Goal: Feedback & Contribution: Submit feedback/report problem

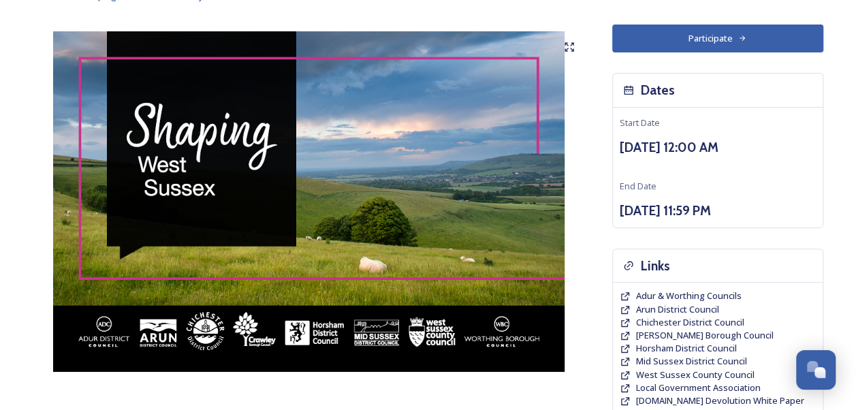
scroll to position [93, 0]
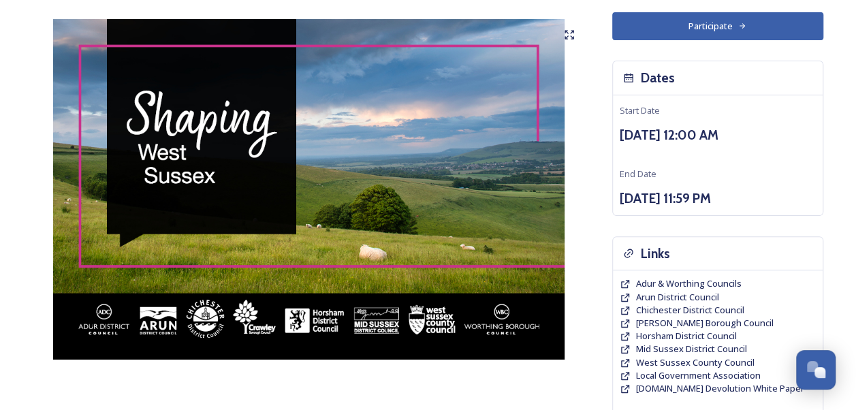
click at [706, 31] on button "Participate" at bounding box center [717, 26] width 211 height 28
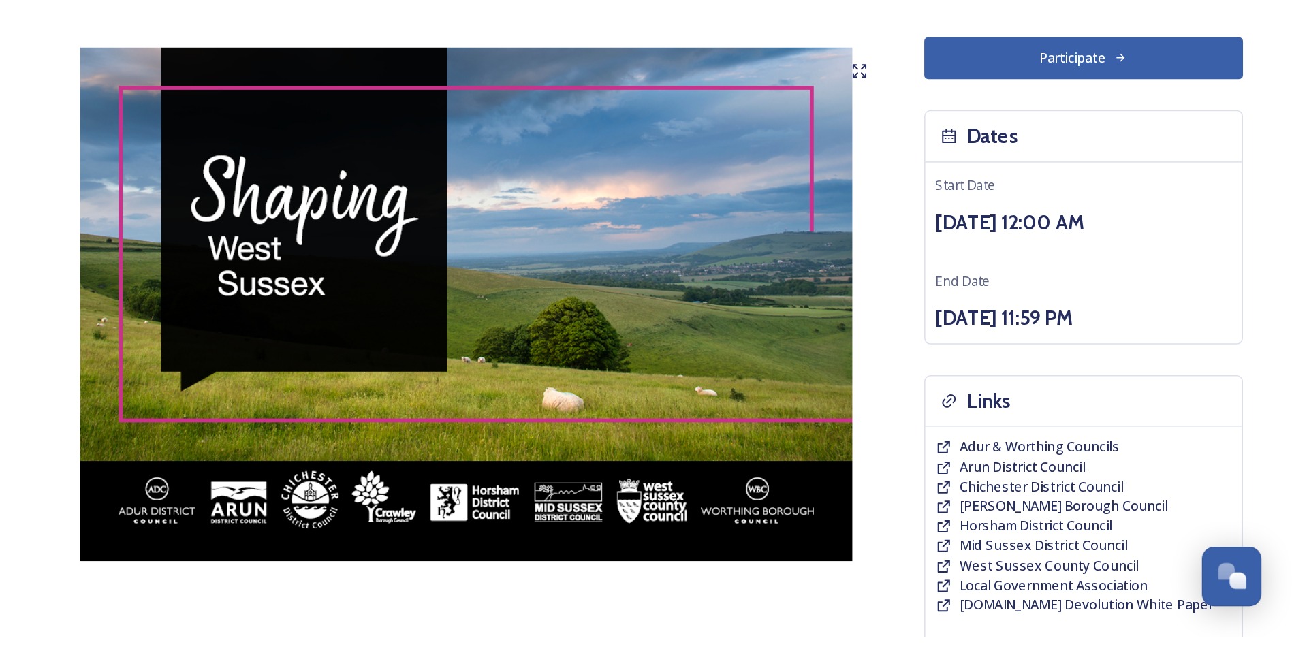
scroll to position [93, 0]
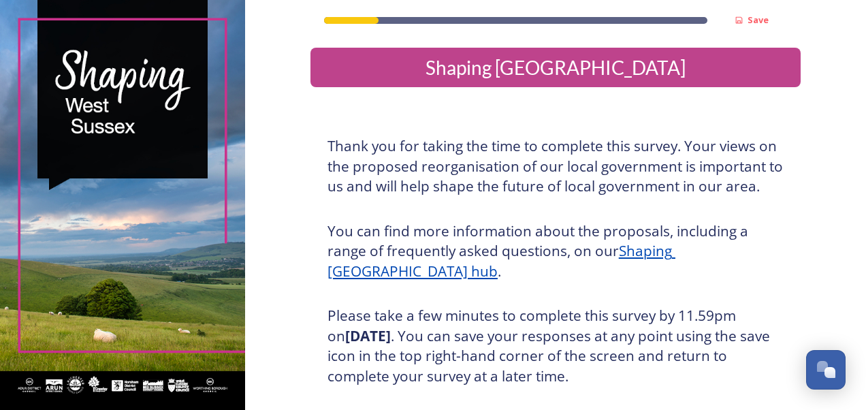
scroll to position [244, 0]
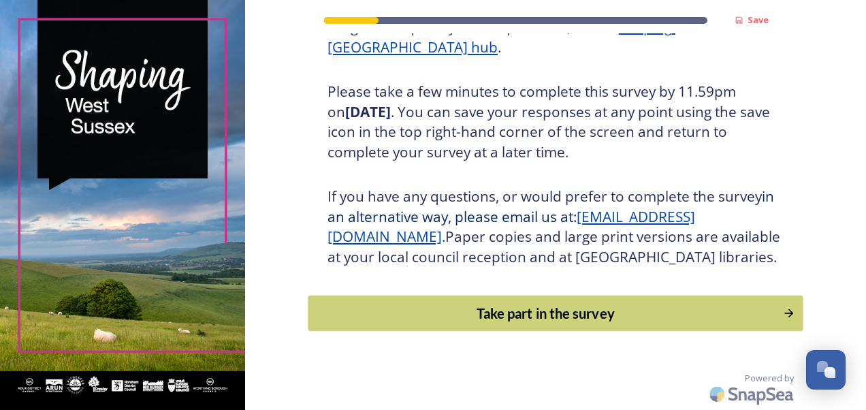
click at [612, 316] on div "Take part in the survey" at bounding box center [545, 313] width 460 height 20
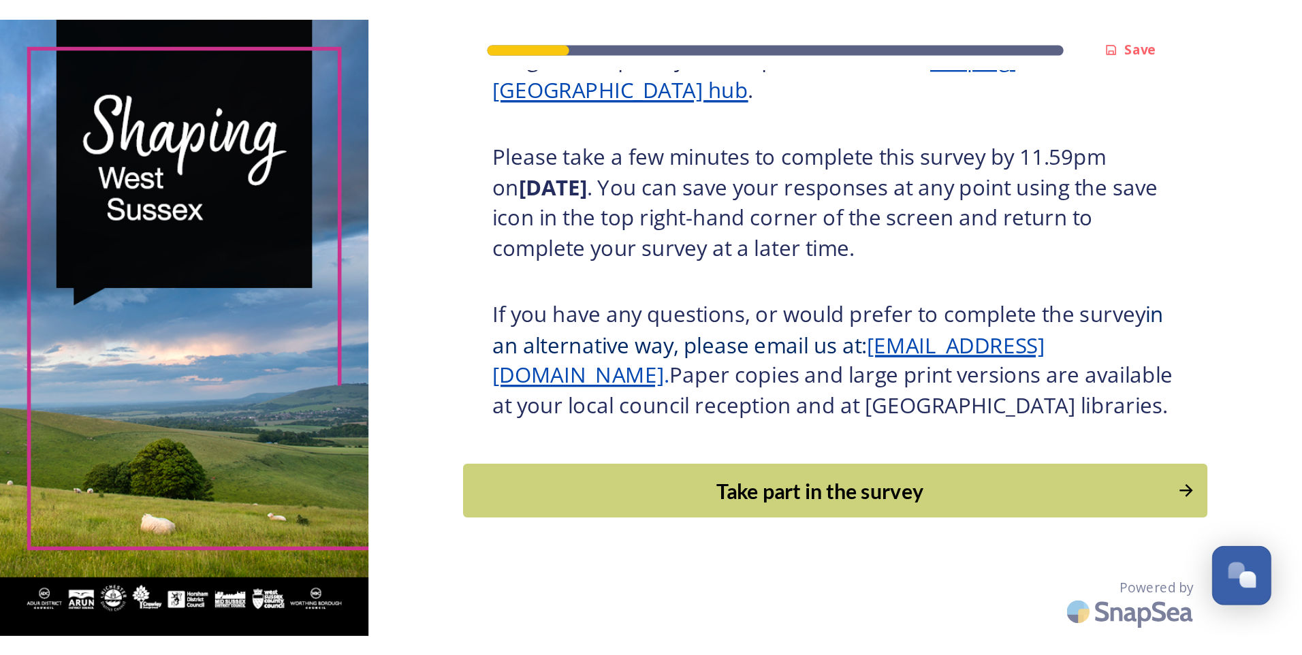
scroll to position [0, 0]
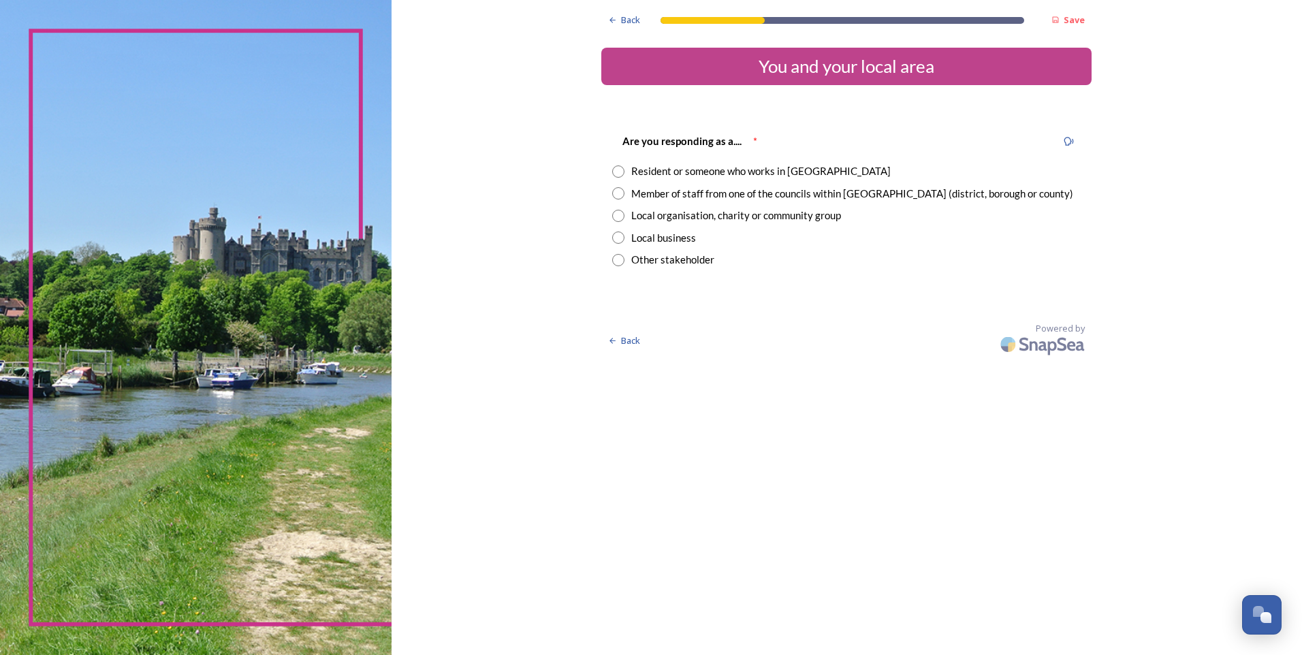
click at [621, 172] on input "radio" at bounding box center [618, 171] width 12 height 12
radio input "true"
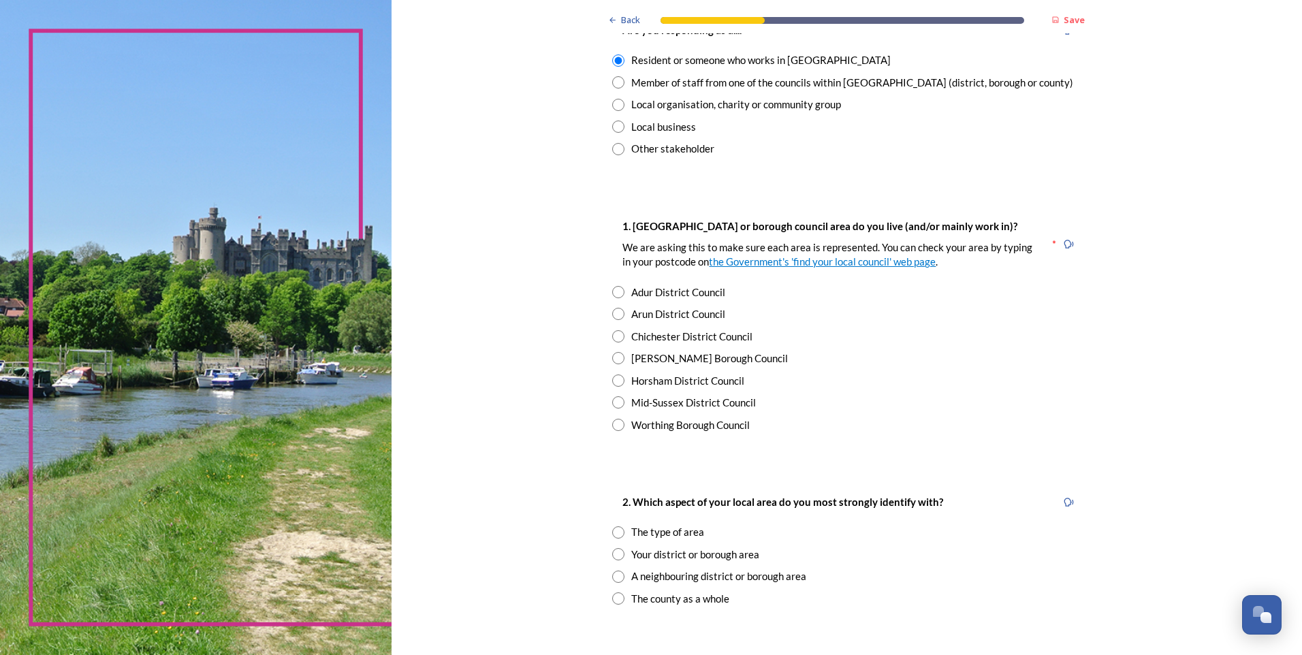
scroll to position [159, 0]
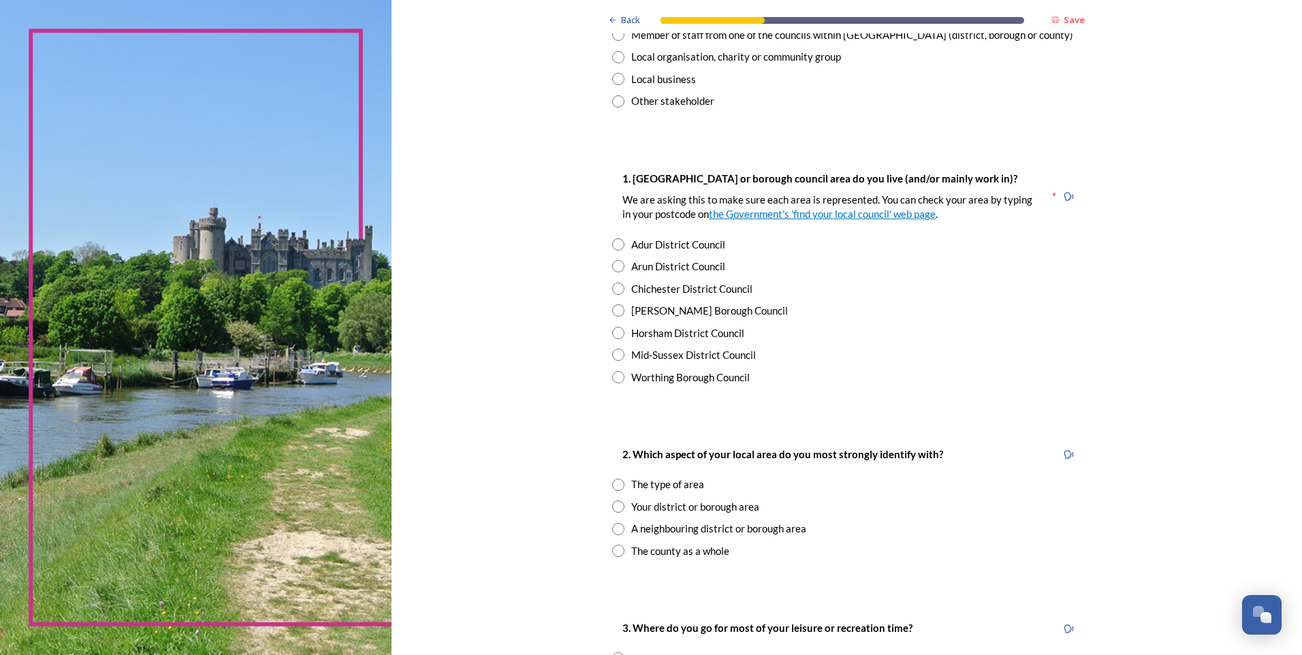
click at [614, 289] on input "radio" at bounding box center [618, 289] width 12 height 12
radio input "true"
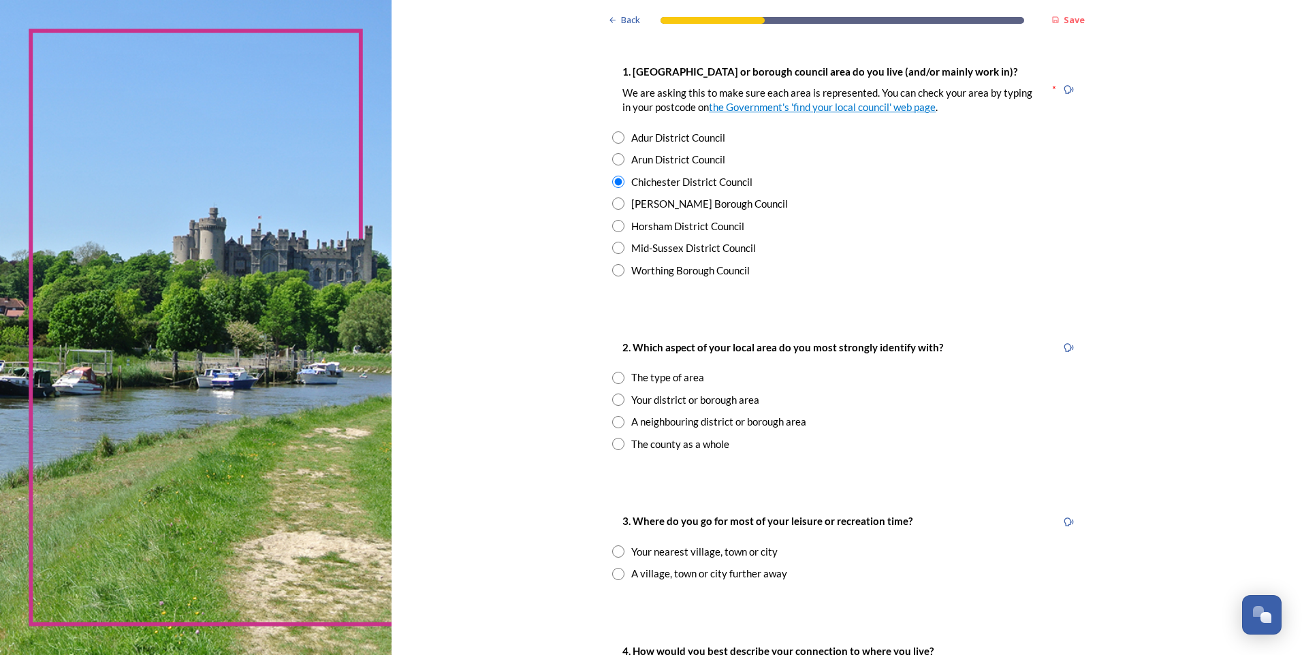
scroll to position [318, 0]
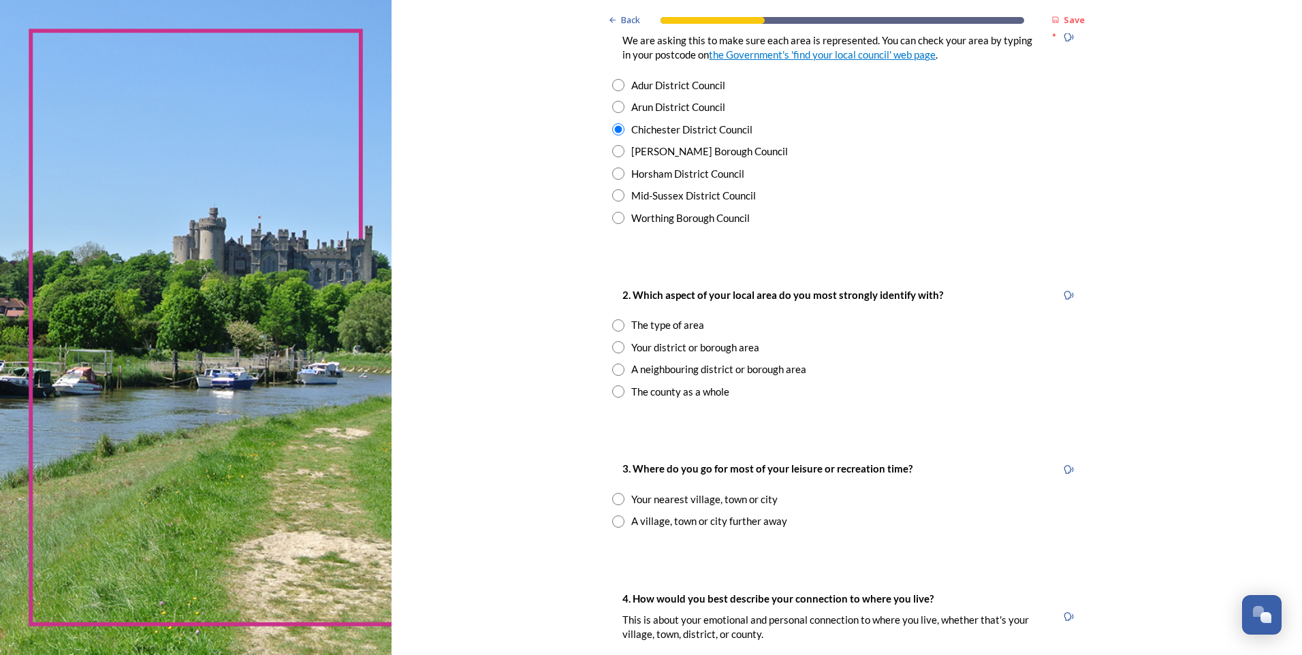
click at [617, 324] on input "radio" at bounding box center [618, 325] width 12 height 12
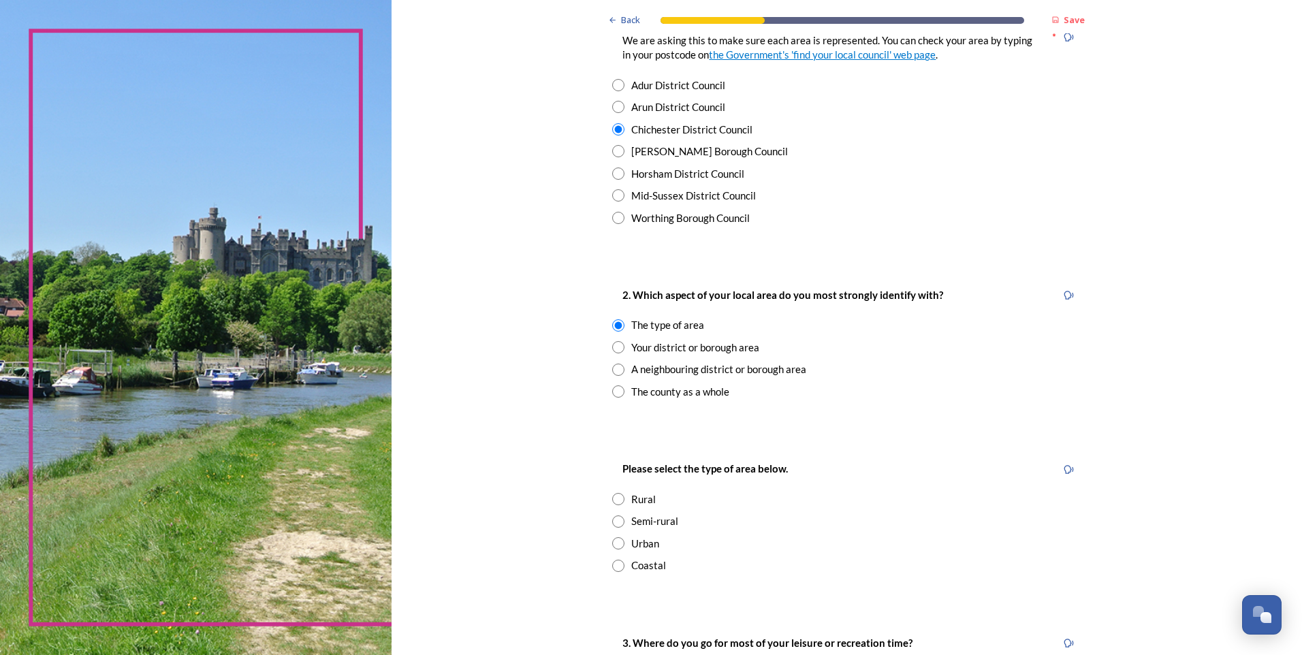
click at [679, 347] on div "Your district or borough area" at bounding box center [695, 348] width 128 height 16
radio input "false"
radio input "true"
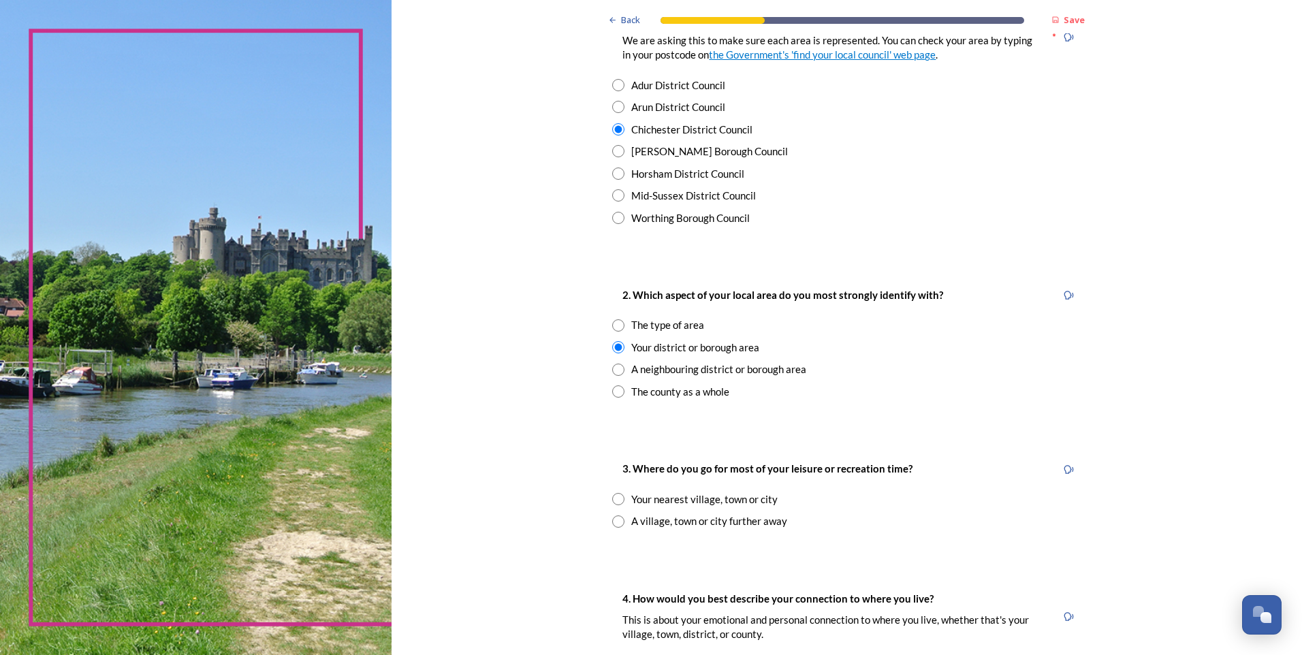
click at [614, 409] on input "radio" at bounding box center [618, 499] width 12 height 12
radio input "true"
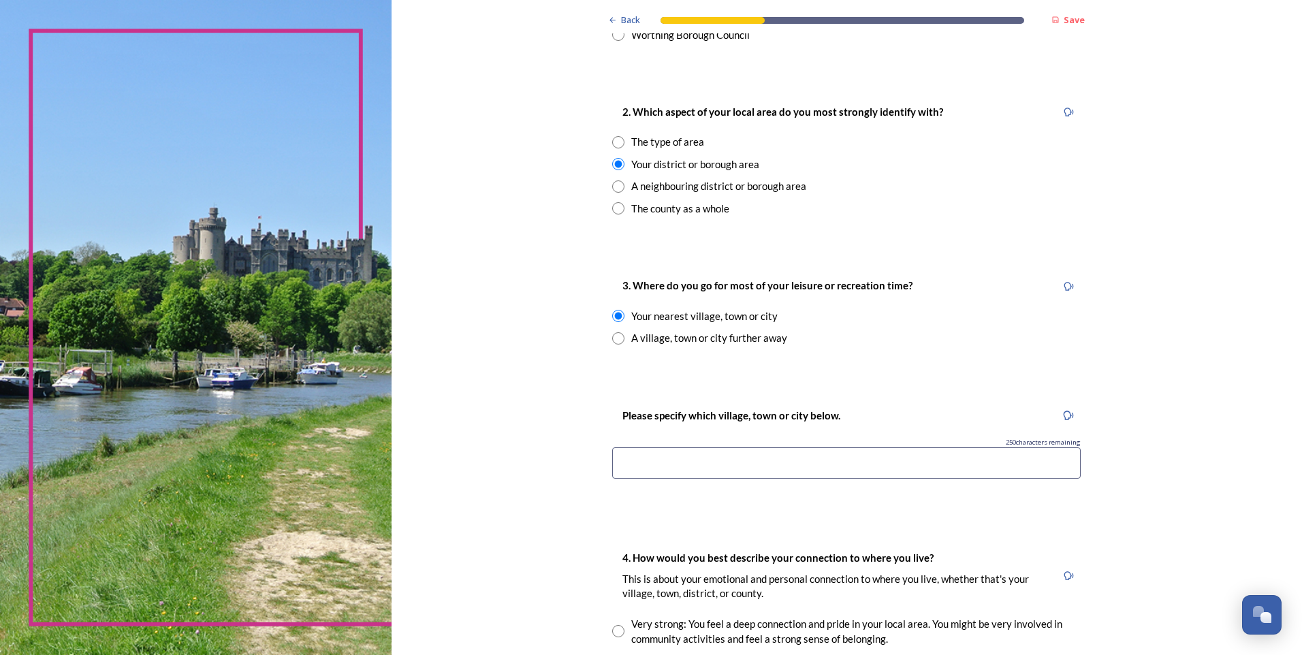
scroll to position [477, 0]
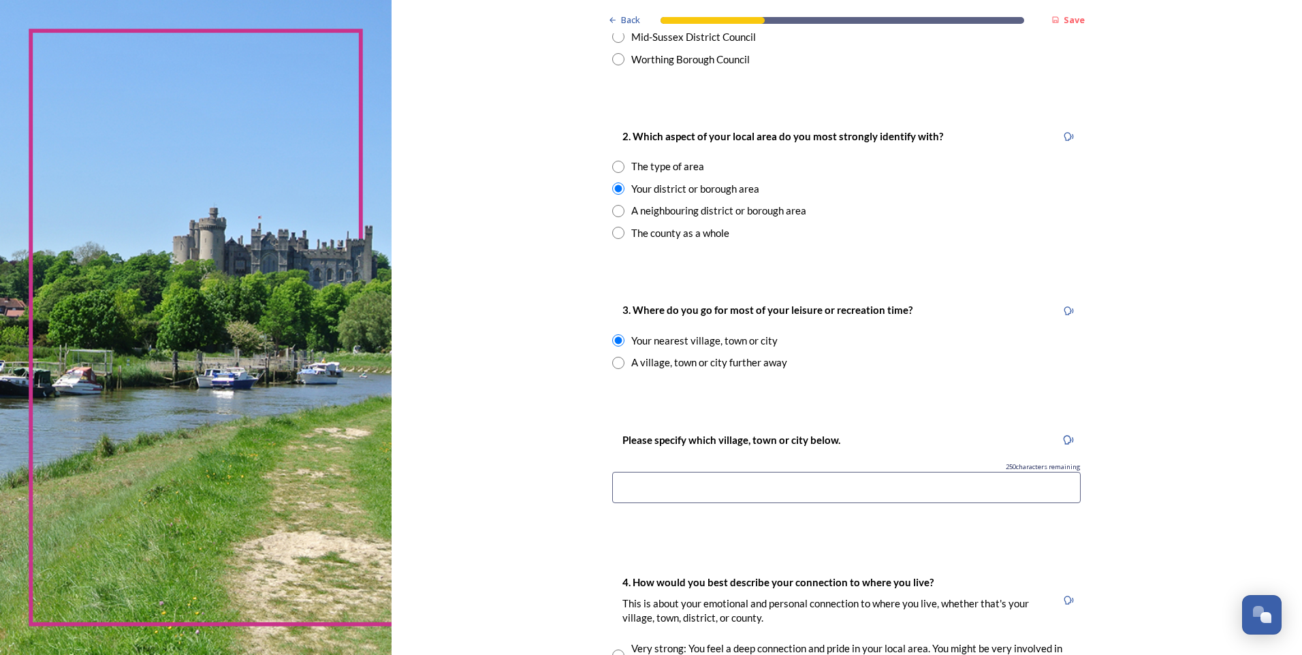
click at [696, 238] on div "The county as a whole" at bounding box center [680, 233] width 98 height 16
radio input "false"
radio input "true"
click at [680, 167] on div "The type of area" at bounding box center [667, 167] width 73 height 16
radio input "true"
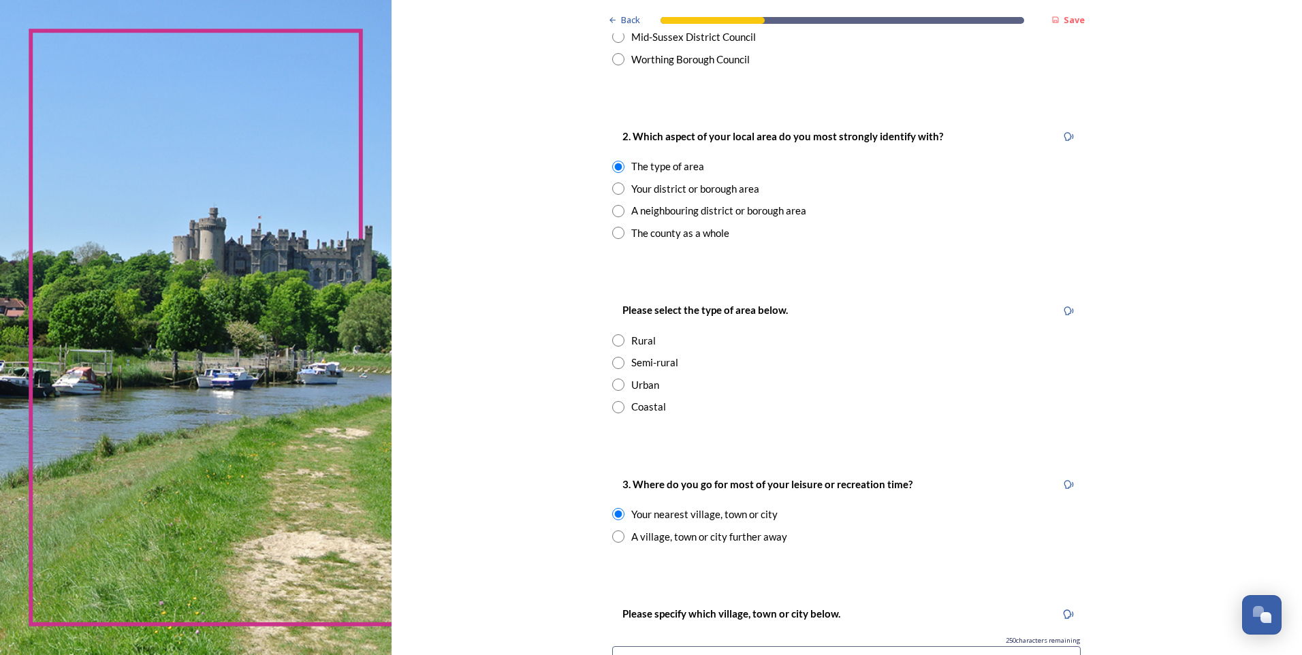
click at [617, 191] on input "radio" at bounding box center [618, 189] width 12 height 12
radio input "true"
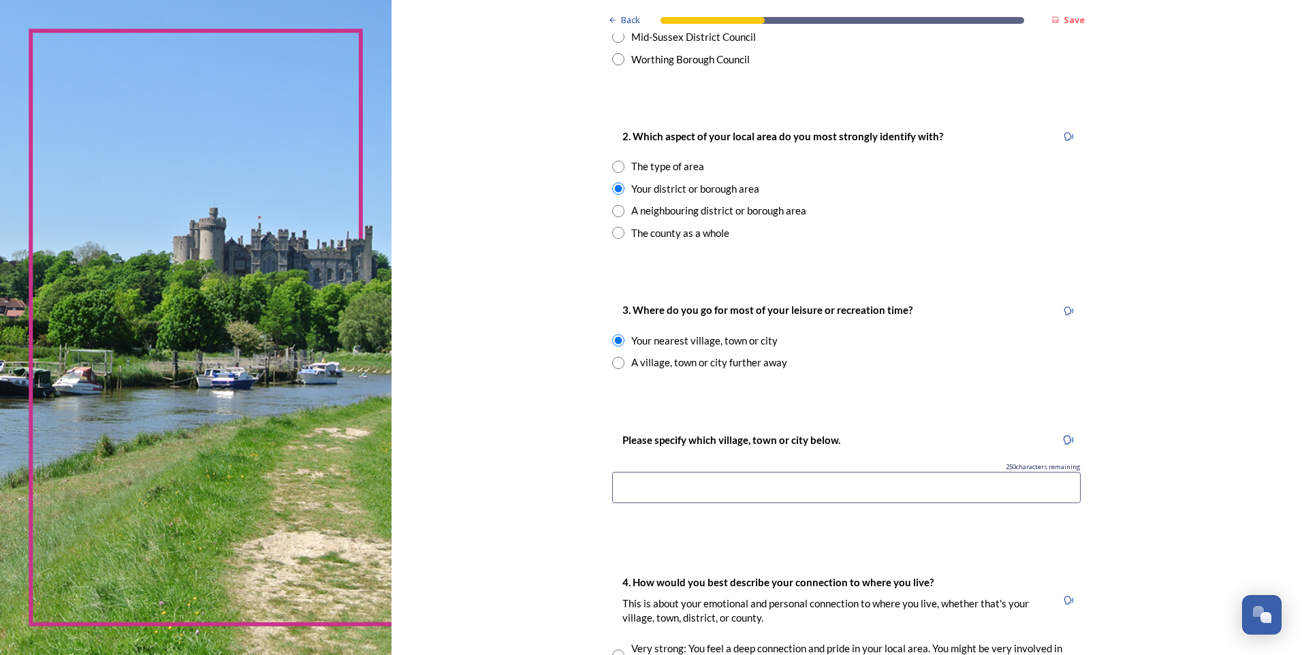
click at [618, 360] on input "radio" at bounding box center [618, 363] width 12 height 12
radio input "true"
click at [662, 409] on input at bounding box center [846, 487] width 469 height 31
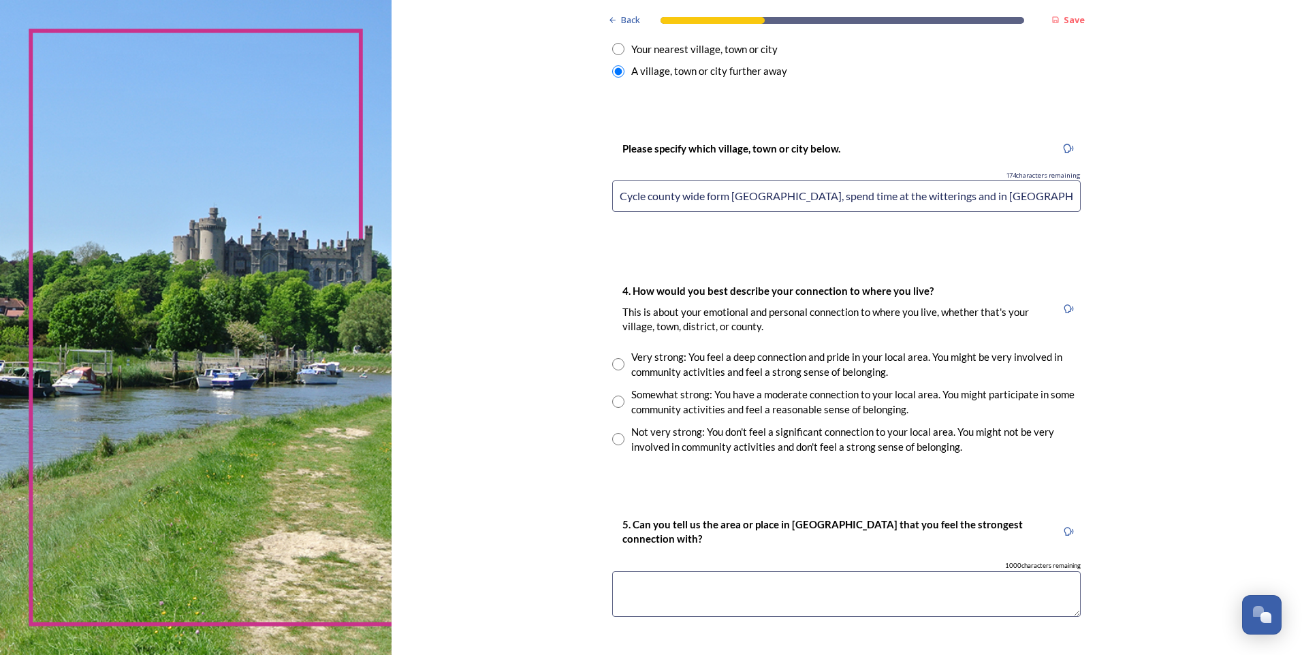
scroll to position [795, 0]
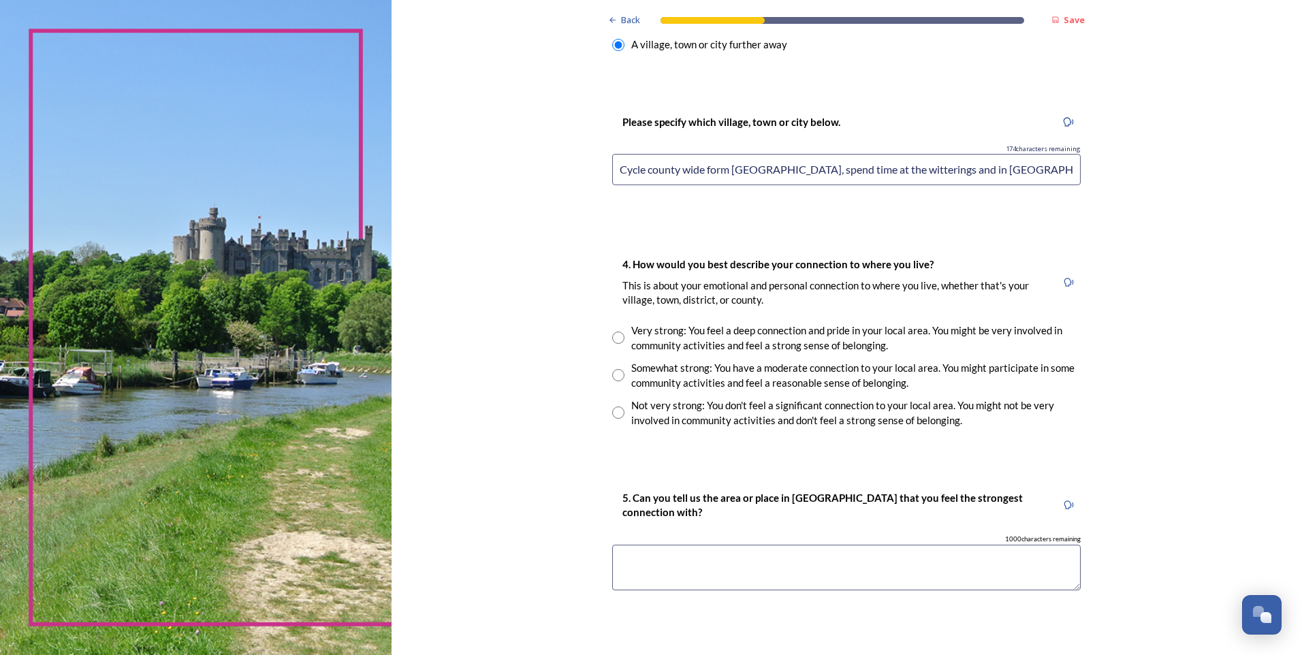
type input "Cycle county wide form [GEOGRAPHIC_DATA], spend time at the witterings and in […"
click at [614, 336] on input "radio" at bounding box center [618, 338] width 12 height 12
radio input "true"
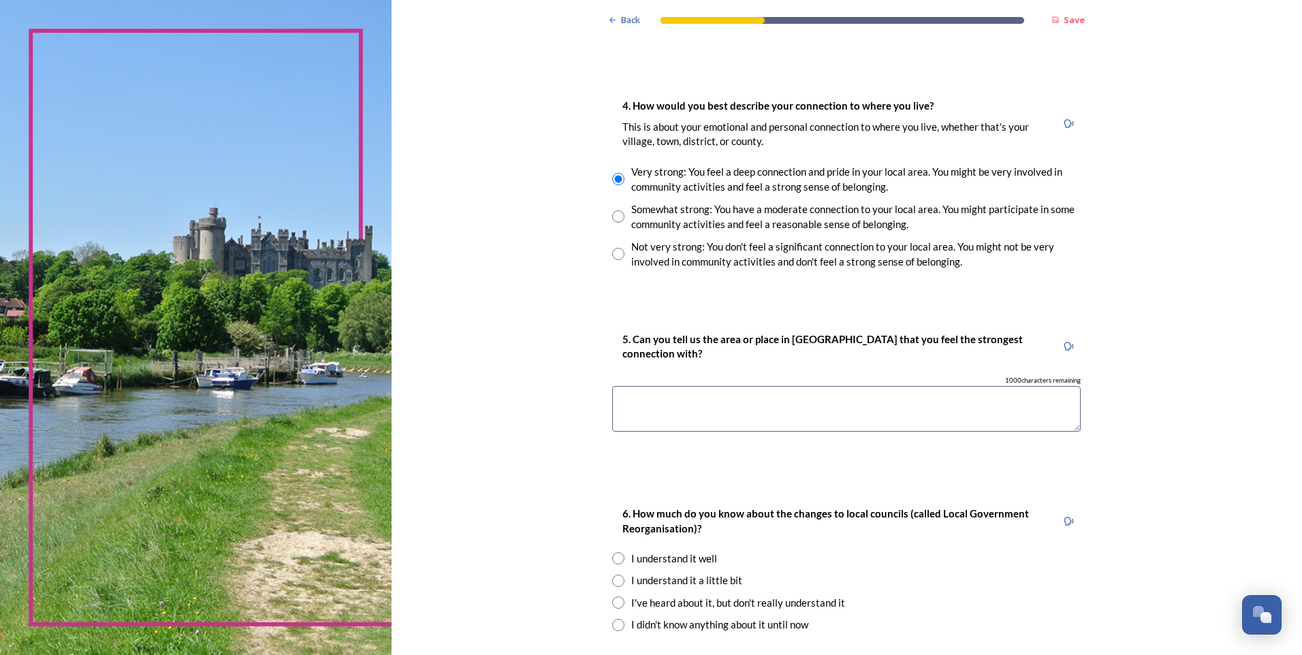
click at [680, 395] on textarea at bounding box center [846, 409] width 469 height 46
click at [648, 400] on textarea "Chichiester" at bounding box center [846, 409] width 469 height 46
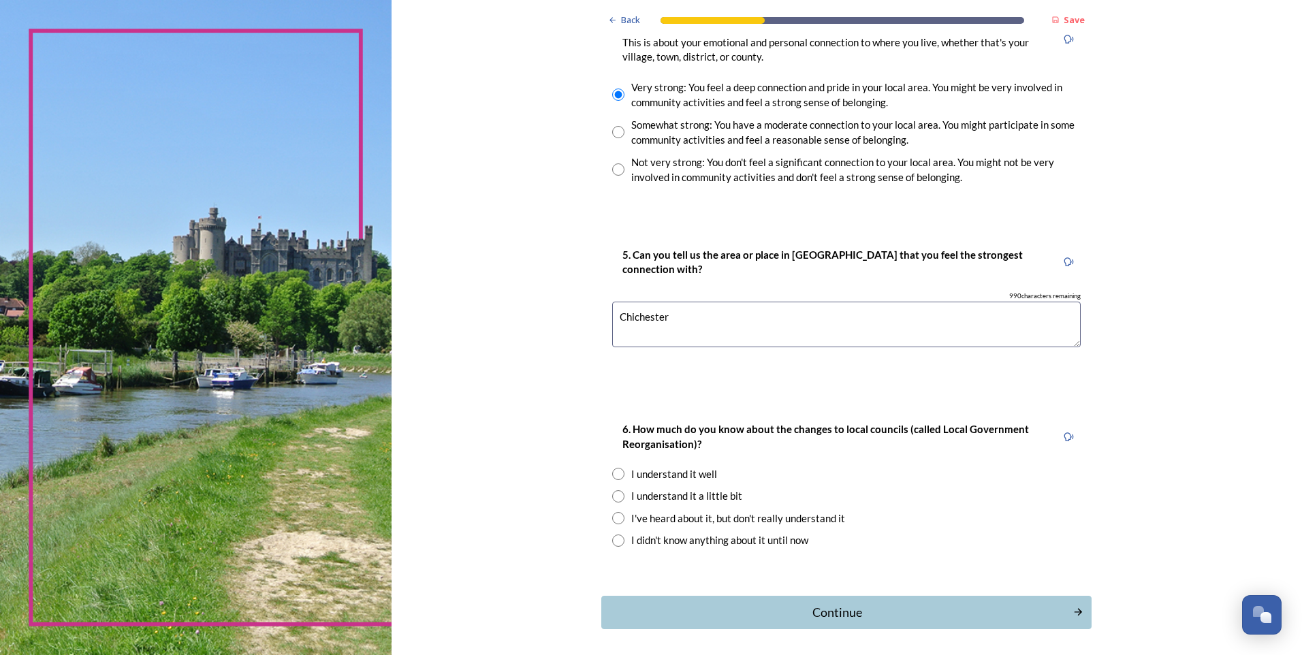
scroll to position [1091, 0]
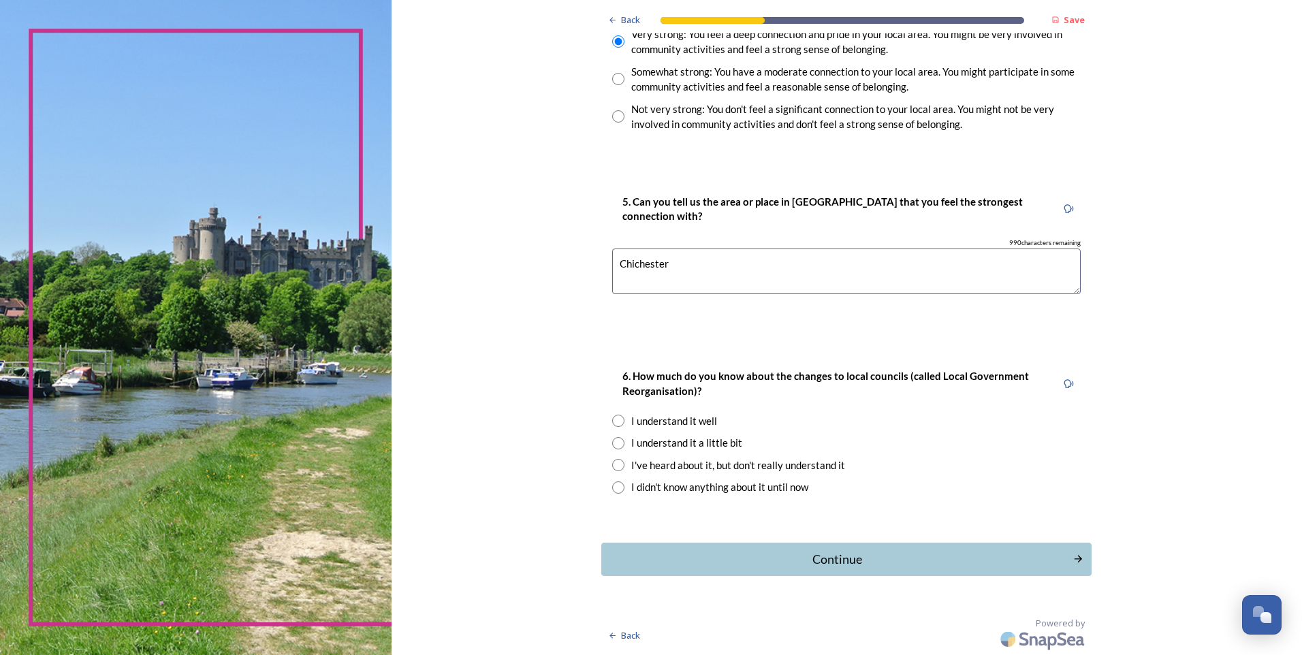
type textarea "Chichester"
click at [679, 409] on div "I understand it a little bit" at bounding box center [686, 443] width 111 height 16
radio input "true"
click at [737, 409] on div "Continue" at bounding box center [837, 559] width 461 height 18
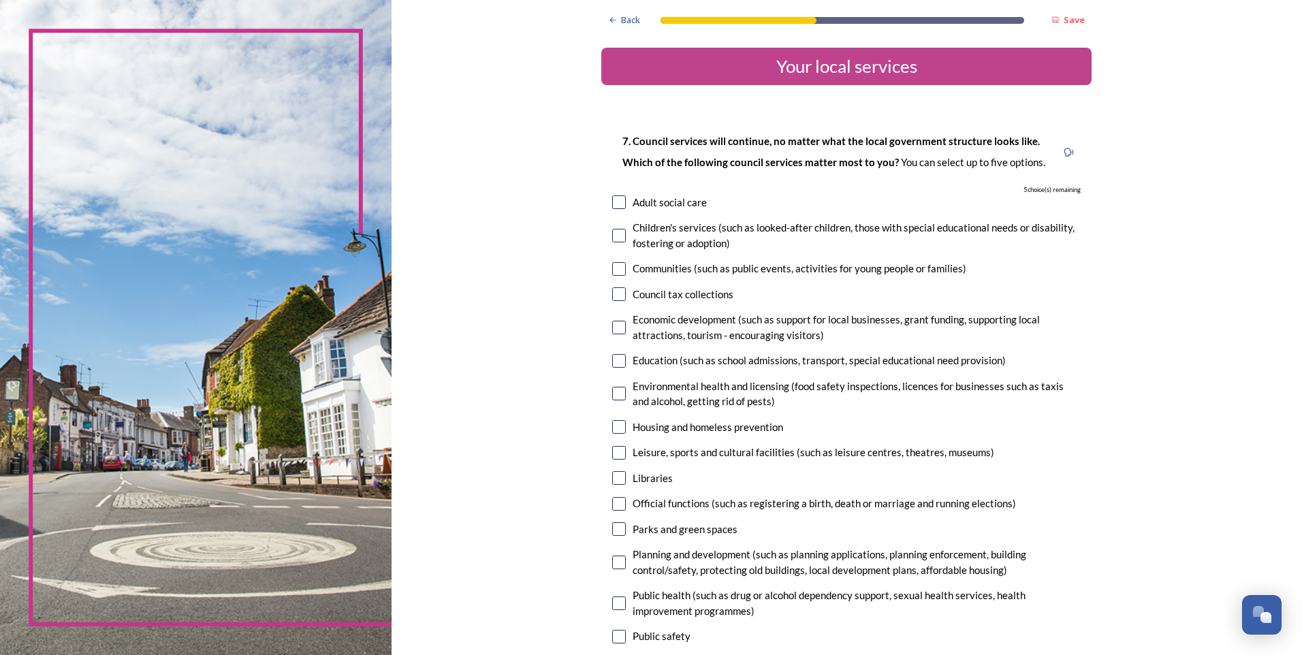
click at [613, 330] on input "checkbox" at bounding box center [619, 328] width 14 height 14
checkbox input "true"
click at [617, 273] on input "checkbox" at bounding box center [619, 269] width 14 height 14
checkbox input "true"
click at [612, 409] on input "checkbox" at bounding box center [619, 453] width 14 height 14
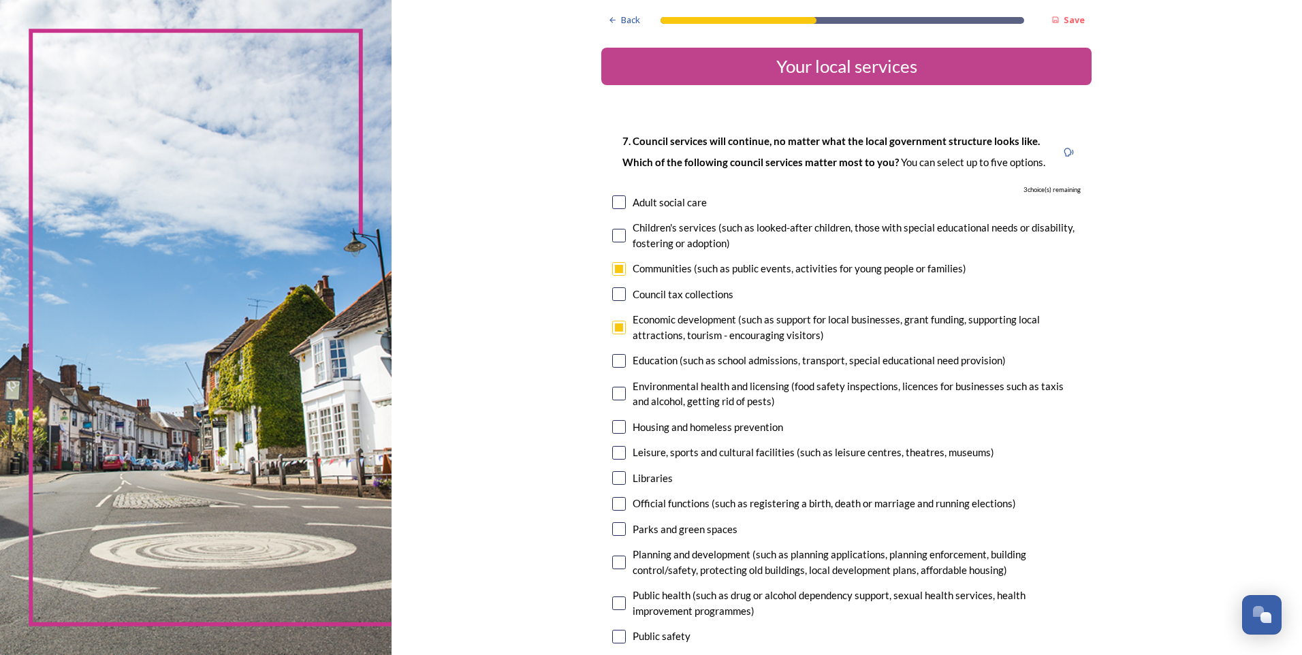
checkbox input "true"
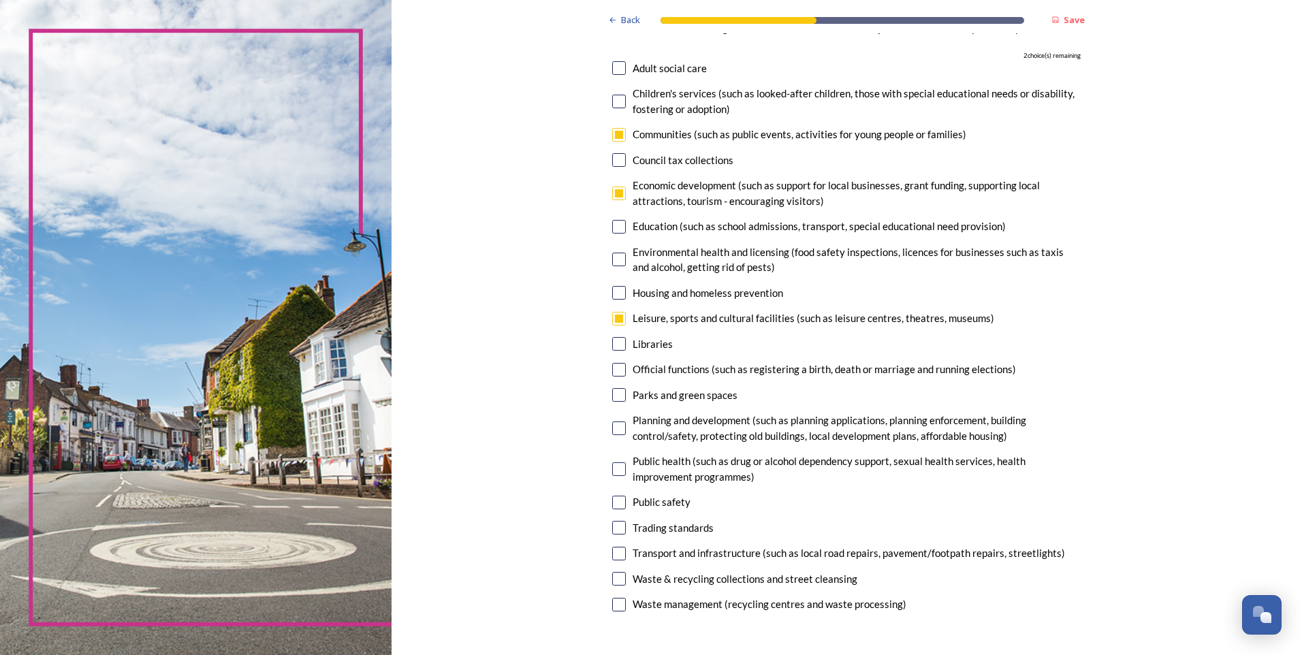
scroll to position [159, 0]
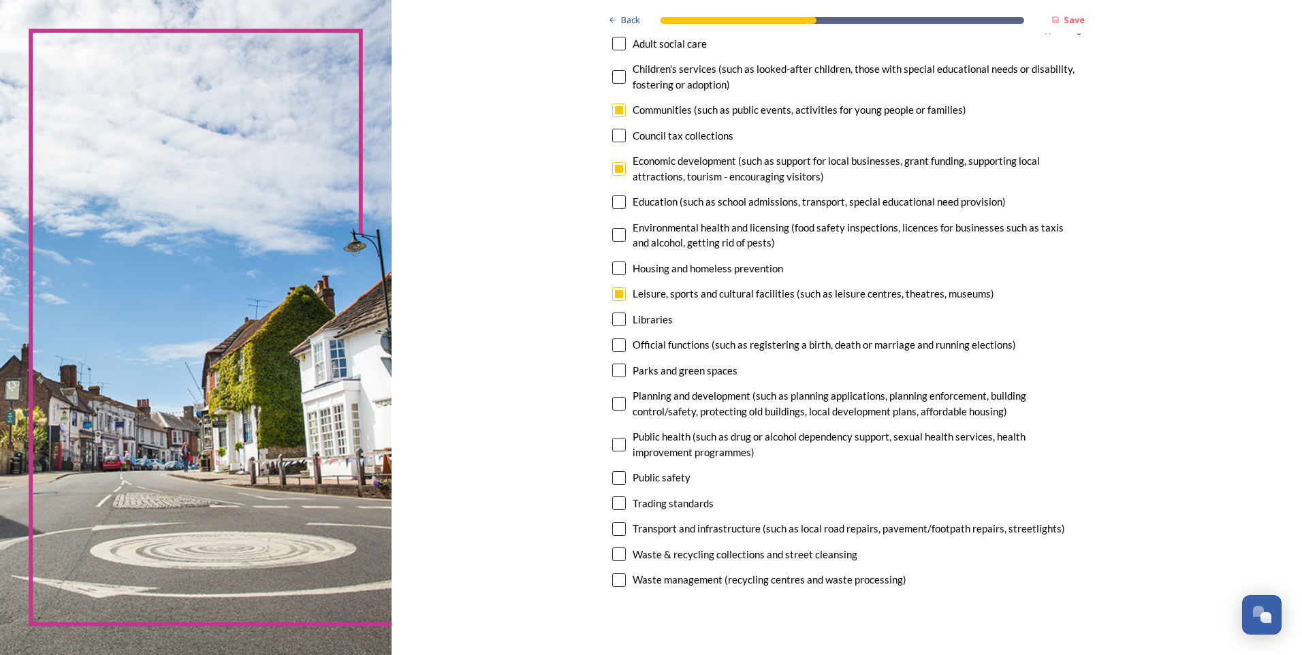
click at [613, 366] on input "checkbox" at bounding box center [619, 371] width 14 height 14
checkbox input "true"
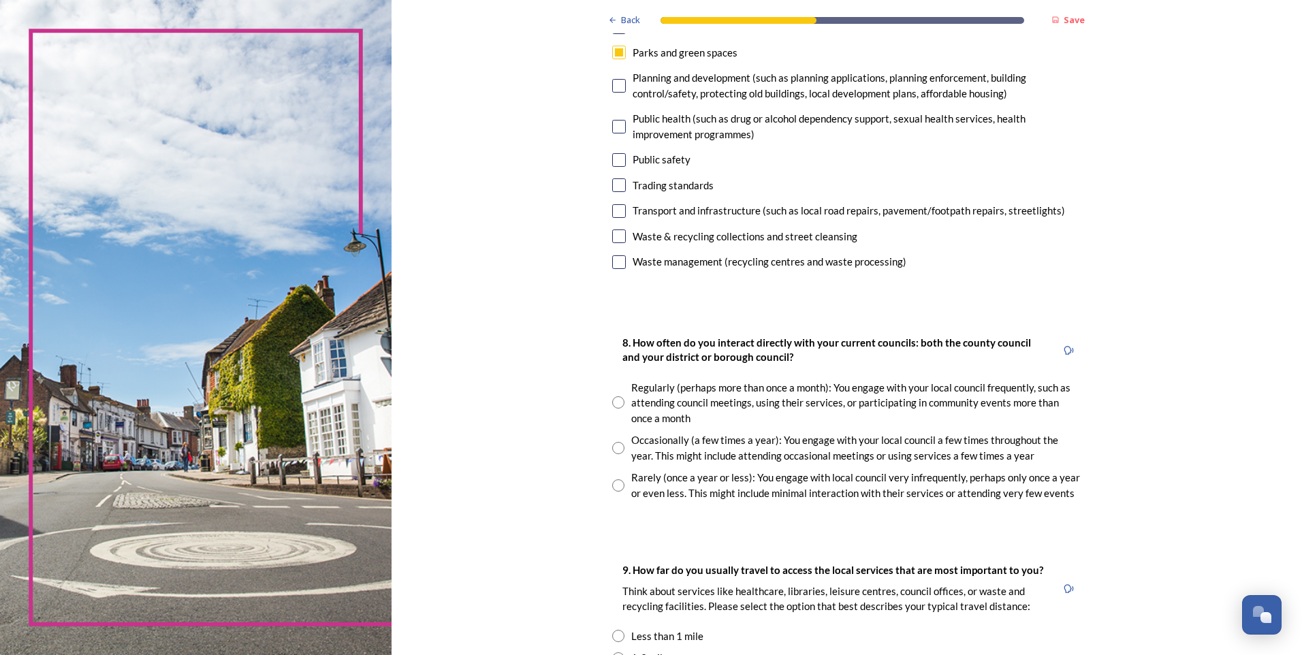
scroll to position [635, 0]
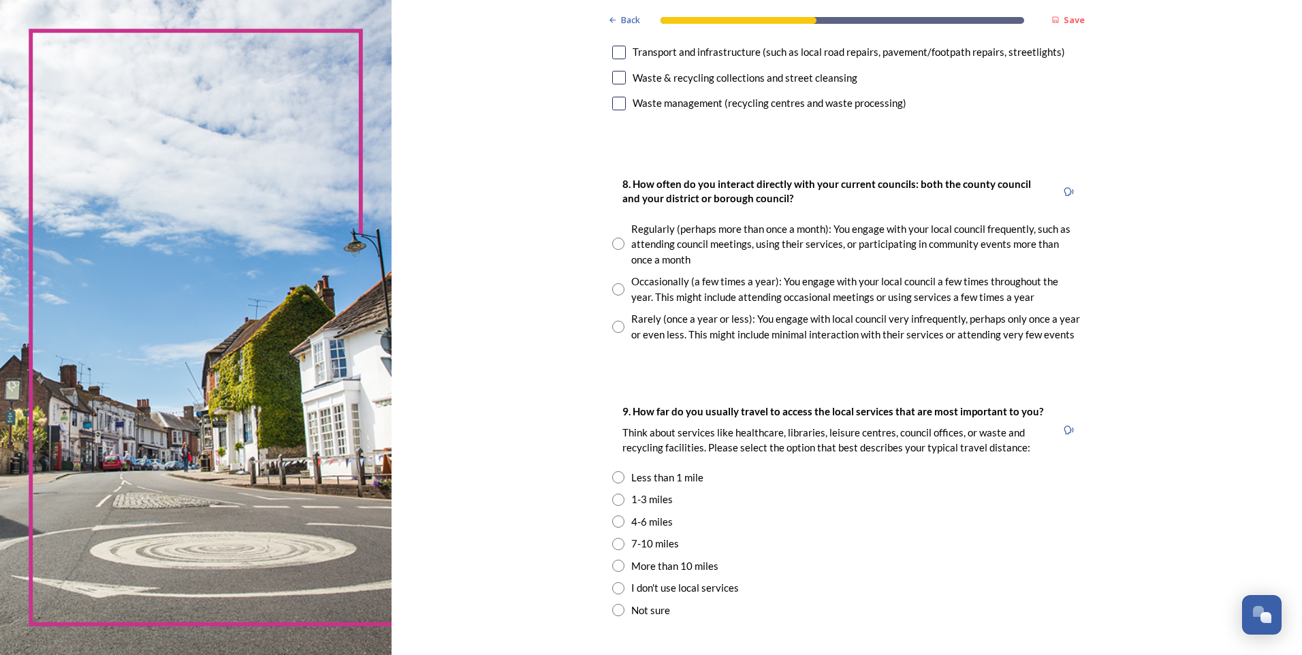
click at [613, 327] on input "radio" at bounding box center [618, 327] width 12 height 12
radio input "true"
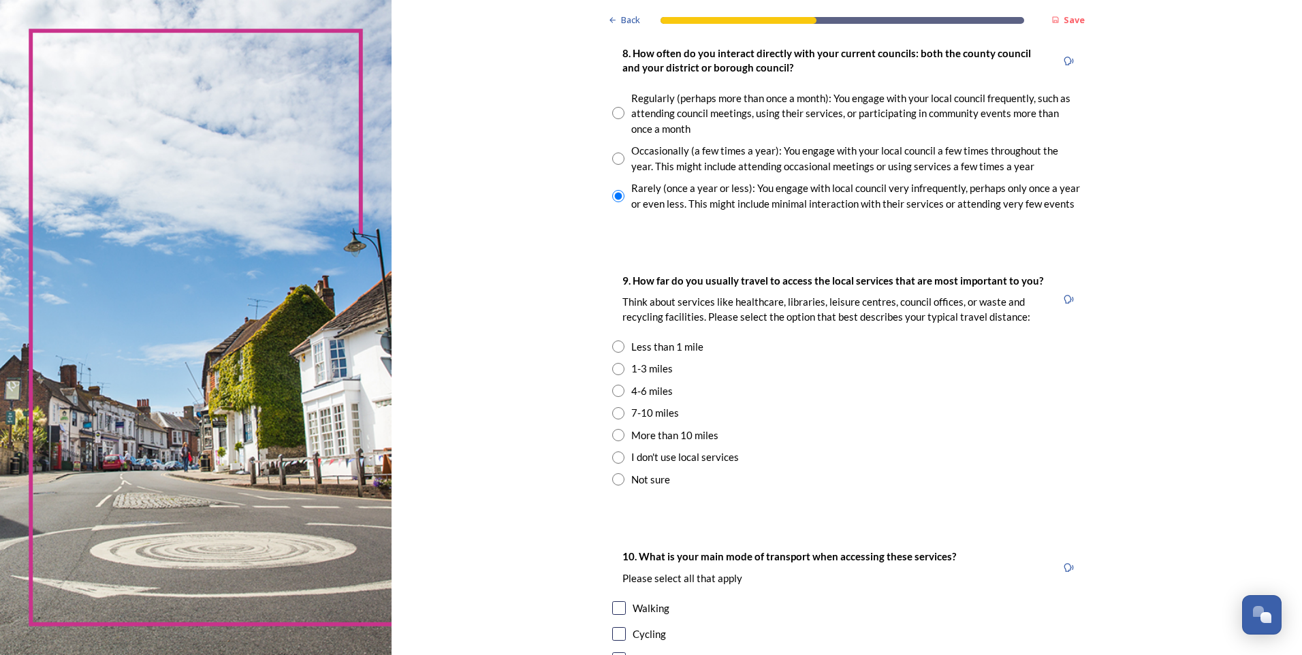
scroll to position [795, 0]
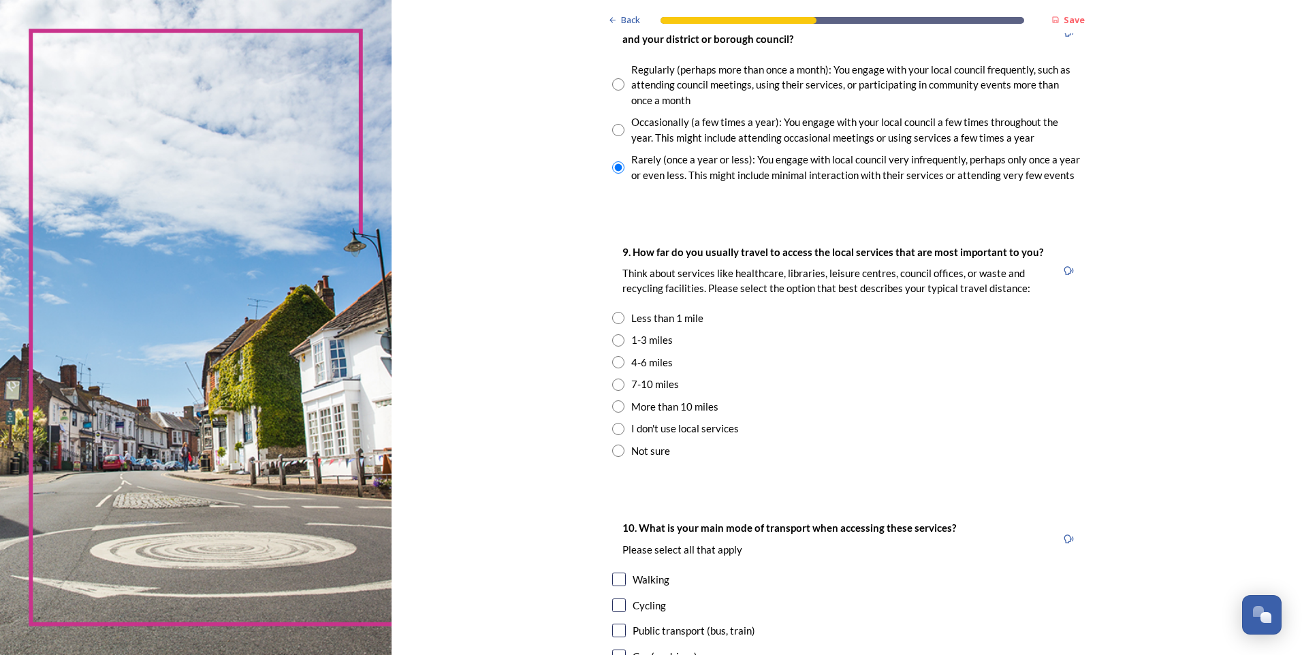
click at [637, 339] on div "1-3 miles" at bounding box center [652, 340] width 42 height 16
radio input "true"
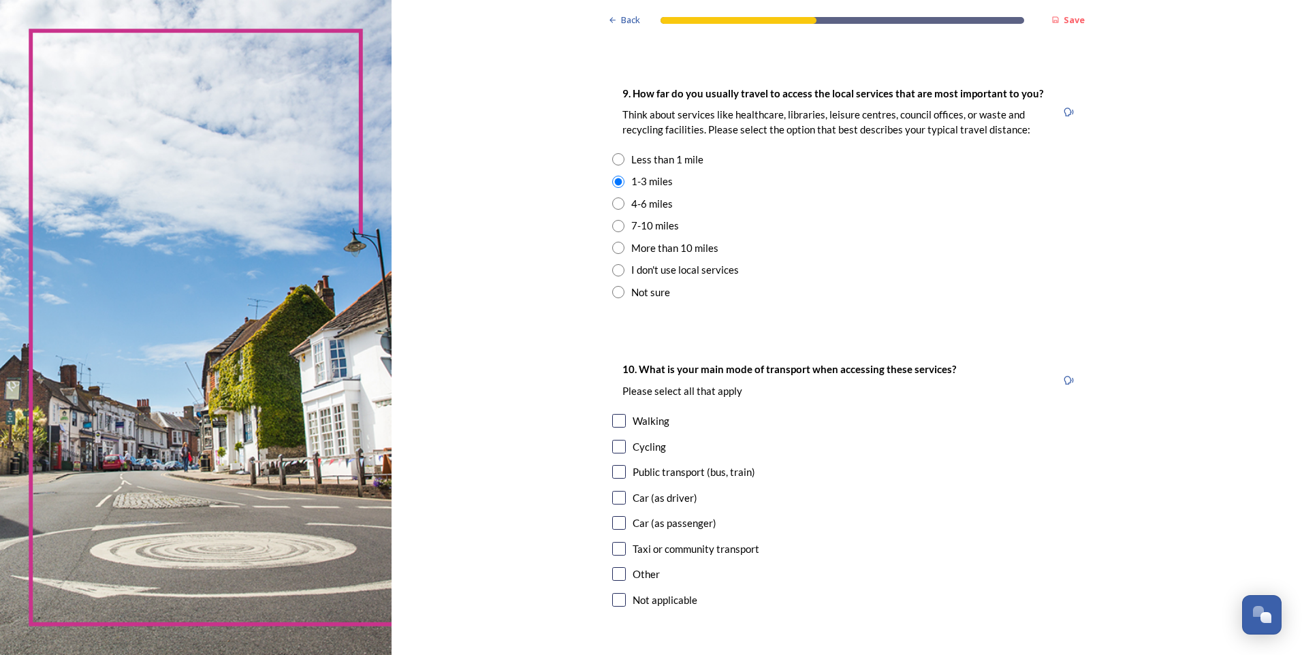
scroll to position [1069, 0]
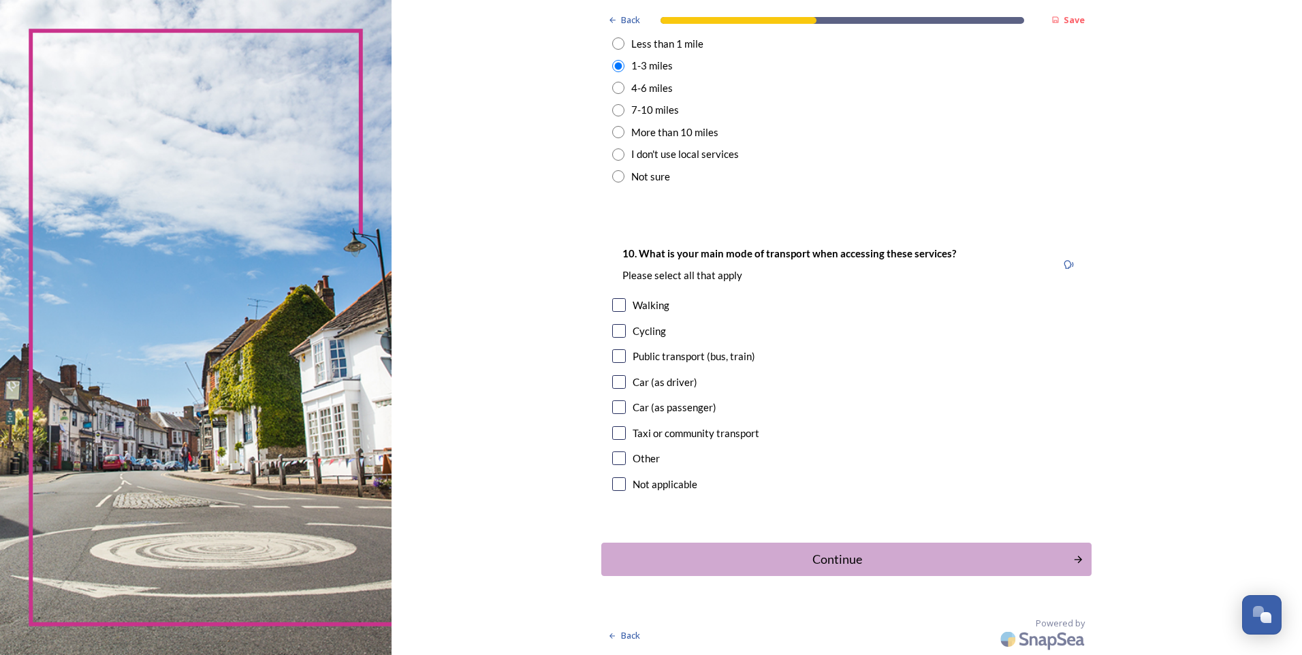
click at [614, 380] on input "checkbox" at bounding box center [619, 382] width 14 height 14
checkbox input "true"
drag, startPoint x: 857, startPoint y: 554, endPoint x: 878, endPoint y: 507, distance: 50.6
click at [857, 409] on div "Continue" at bounding box center [837, 559] width 457 height 18
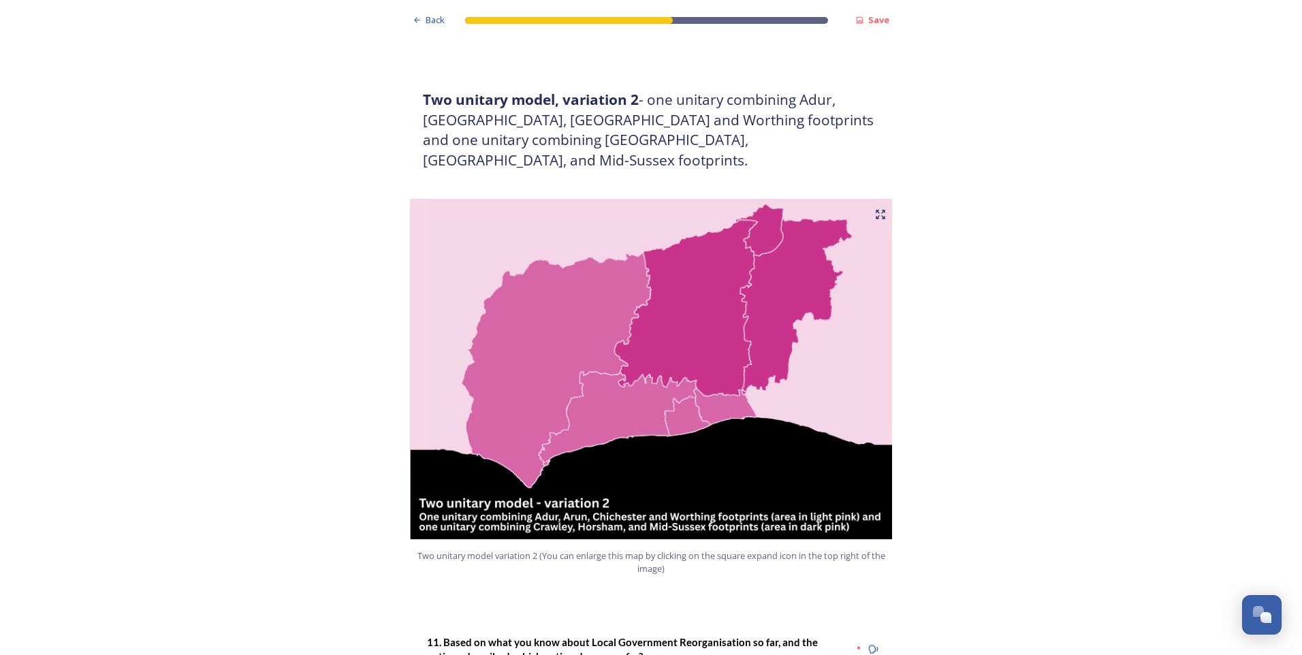
scroll to position [1430, 0]
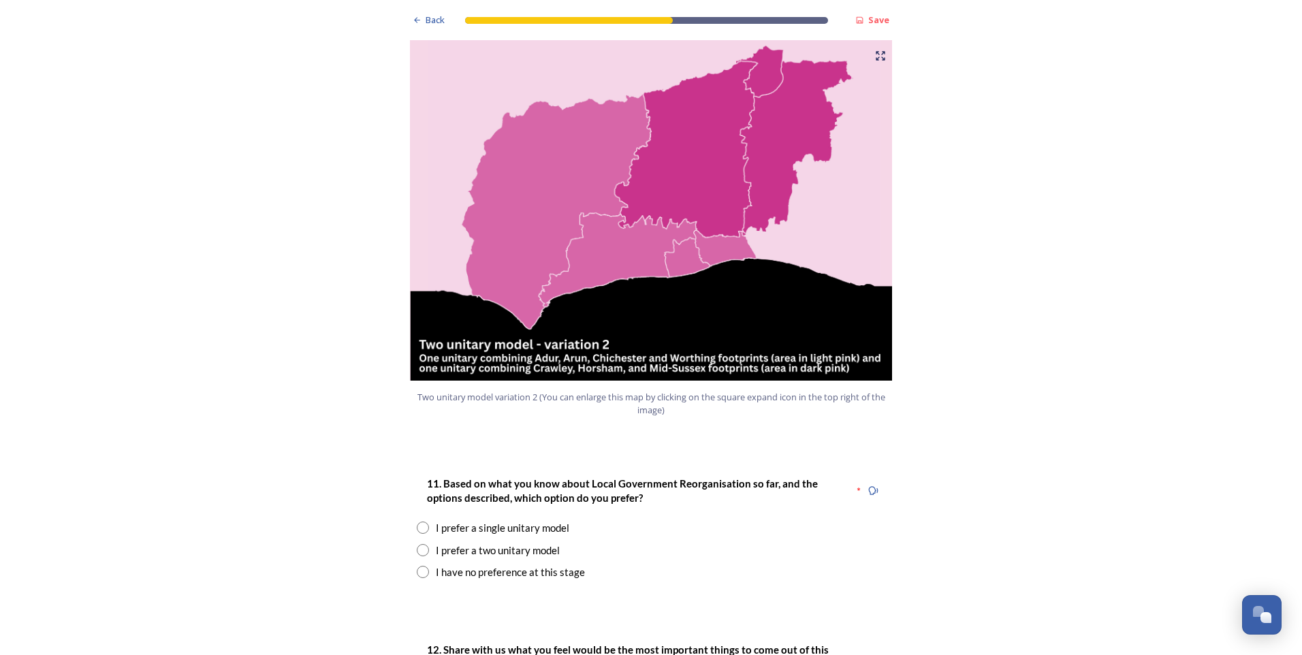
click at [421, 409] on input "radio" at bounding box center [423, 528] width 12 height 12
radio input "true"
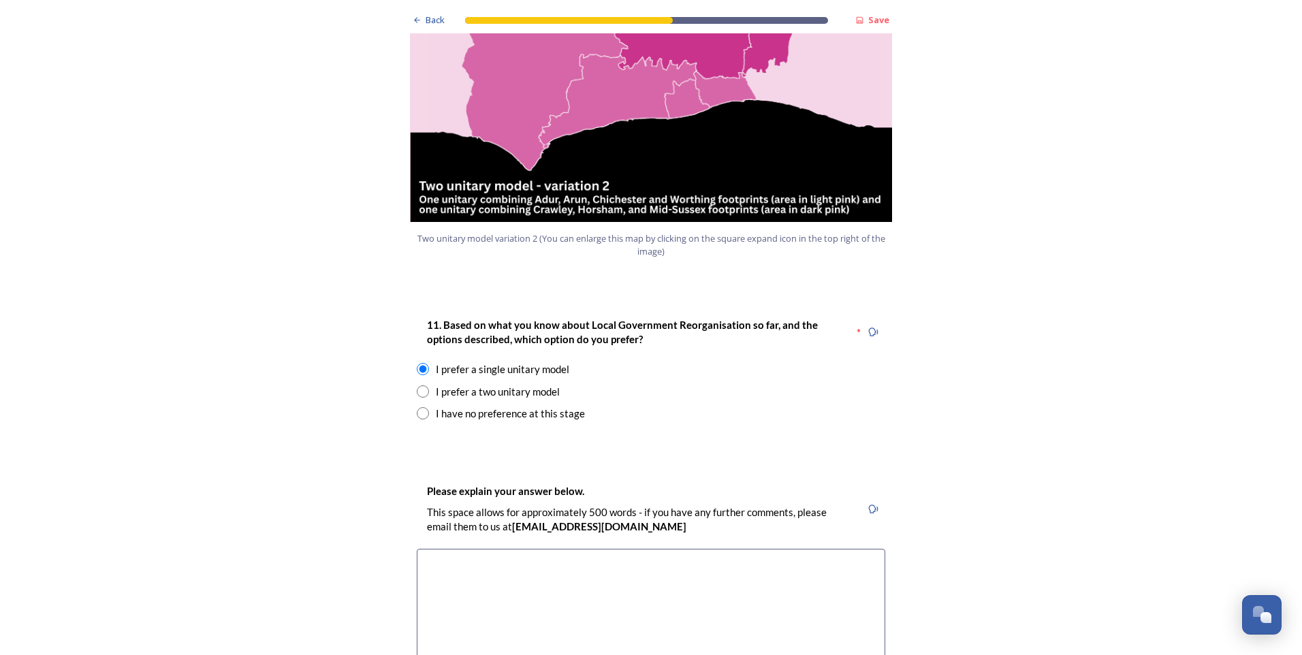
scroll to position [1748, 0]
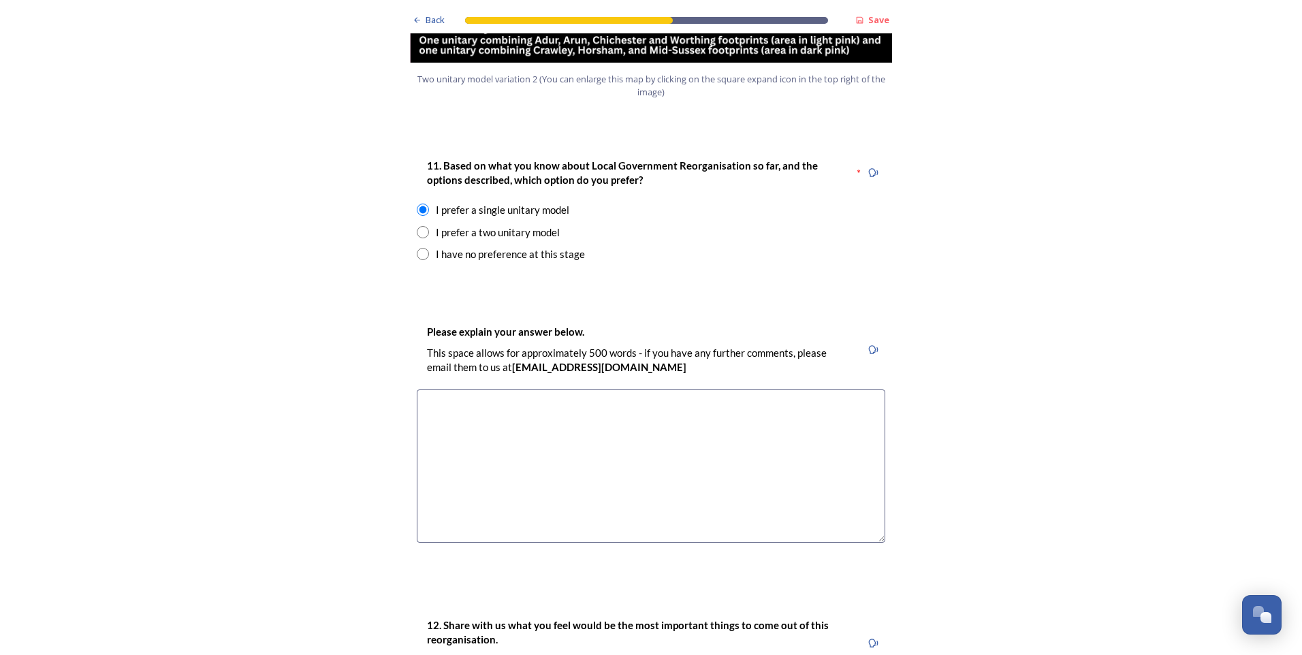
click at [530, 390] on textarea at bounding box center [651, 466] width 469 height 153
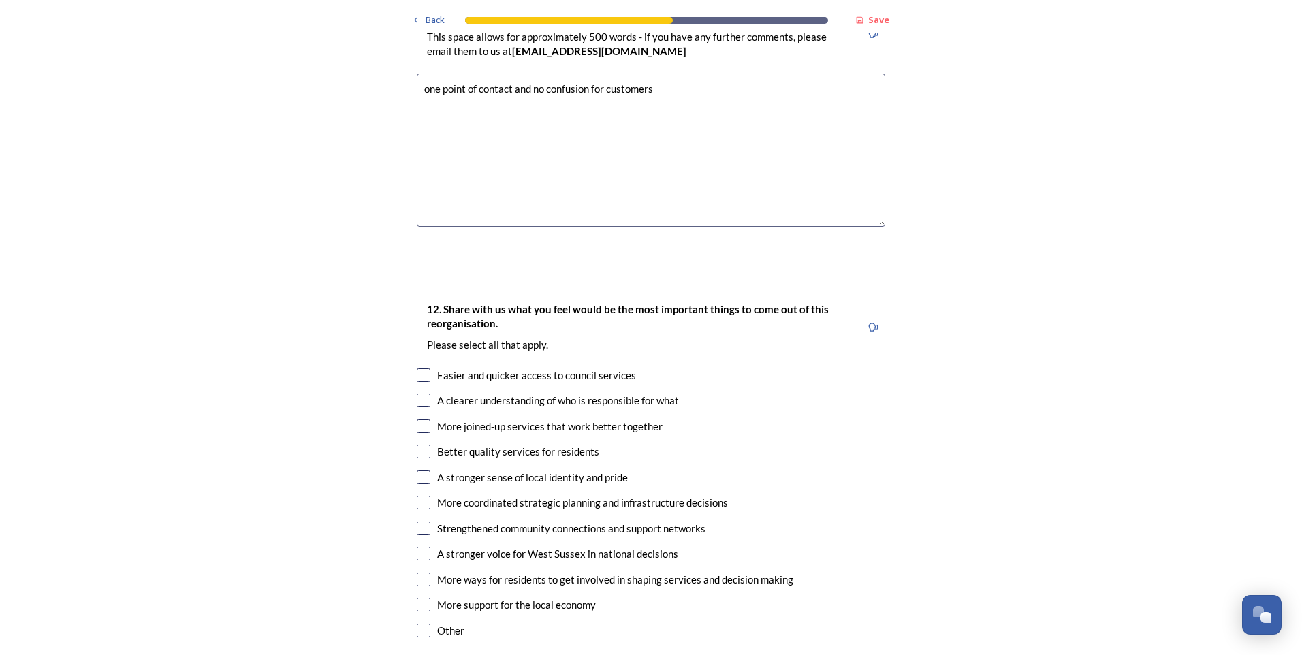
scroll to position [2066, 0]
type textarea "one point of contact and no confusion for customers"
click at [422, 367] on input "checkbox" at bounding box center [424, 374] width 14 height 14
checkbox input "true"
click at [417, 392] on input "checkbox" at bounding box center [424, 399] width 14 height 14
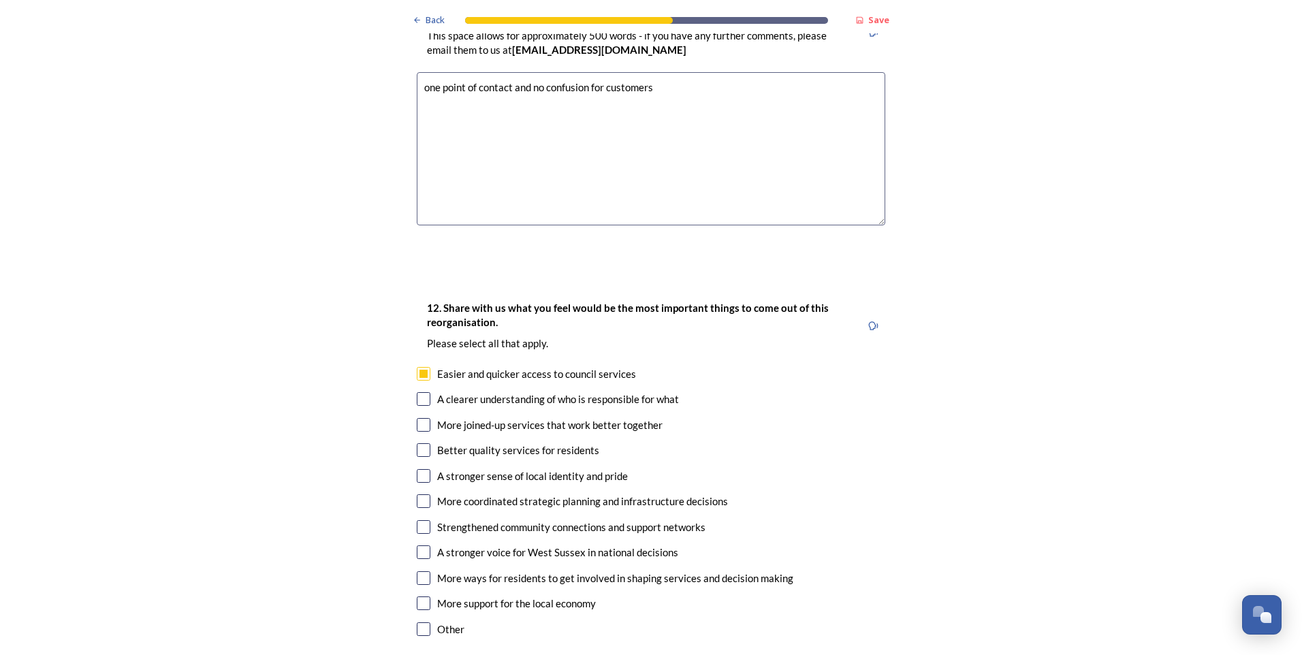
checkbox input "true"
click at [420, 409] on input "checkbox" at bounding box center [424, 425] width 14 height 14
checkbox input "true"
click at [417, 409] on input "checkbox" at bounding box center [424, 450] width 14 height 14
checkbox input "true"
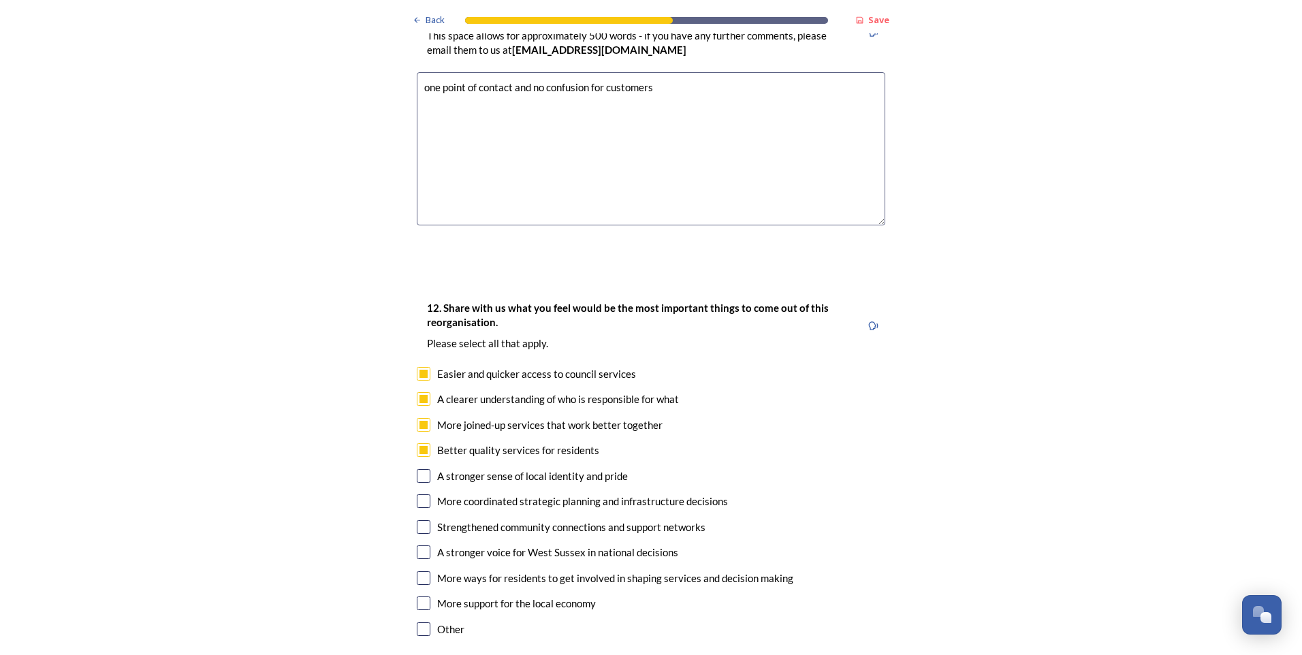
click at [417, 409] on input "checkbox" at bounding box center [424, 501] width 14 height 14
checkbox input "true"
click at [417, 409] on input "checkbox" at bounding box center [424, 527] width 14 height 14
checkbox input "true"
click at [417, 409] on input "checkbox" at bounding box center [424, 553] width 14 height 14
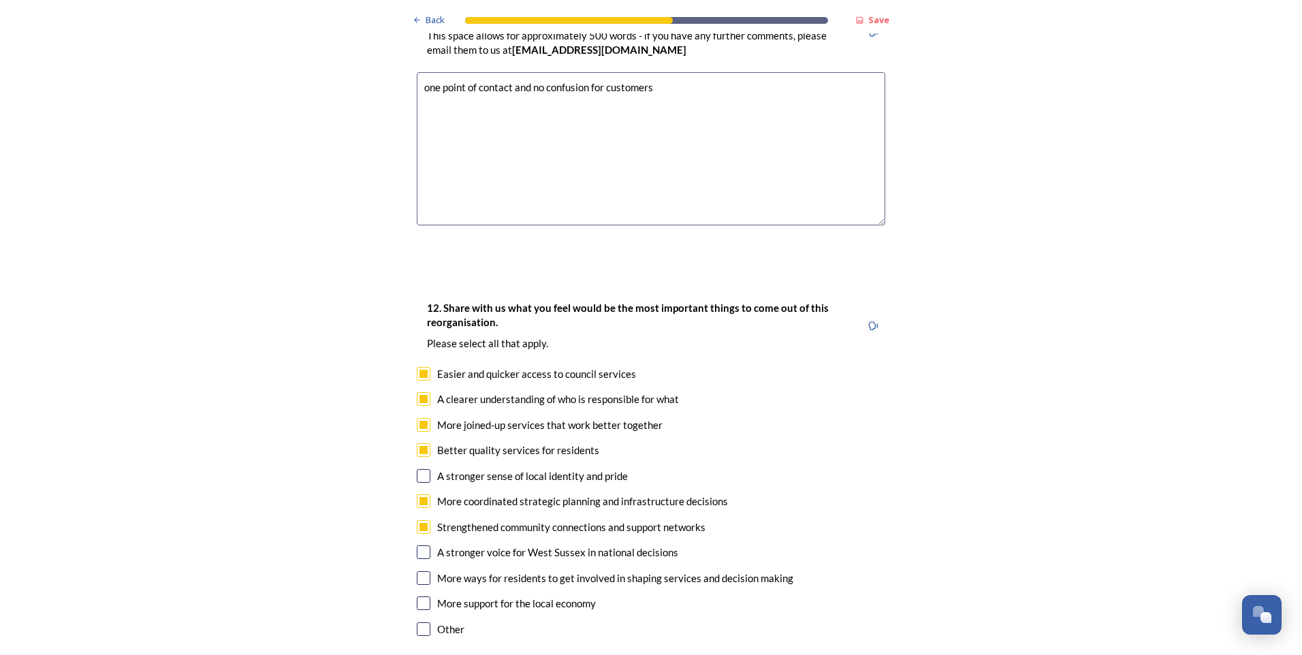
checkbox input "true"
click at [417, 409] on input "checkbox" at bounding box center [424, 604] width 14 height 14
checkbox input "true"
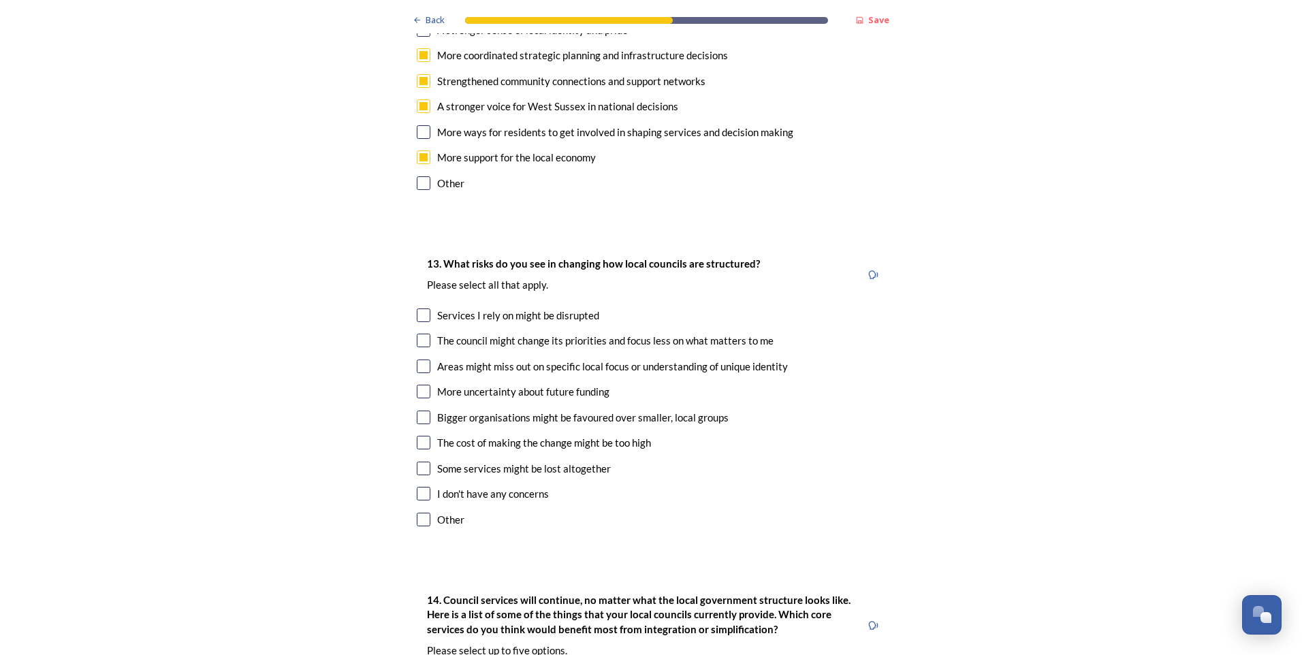
scroll to position [2542, 0]
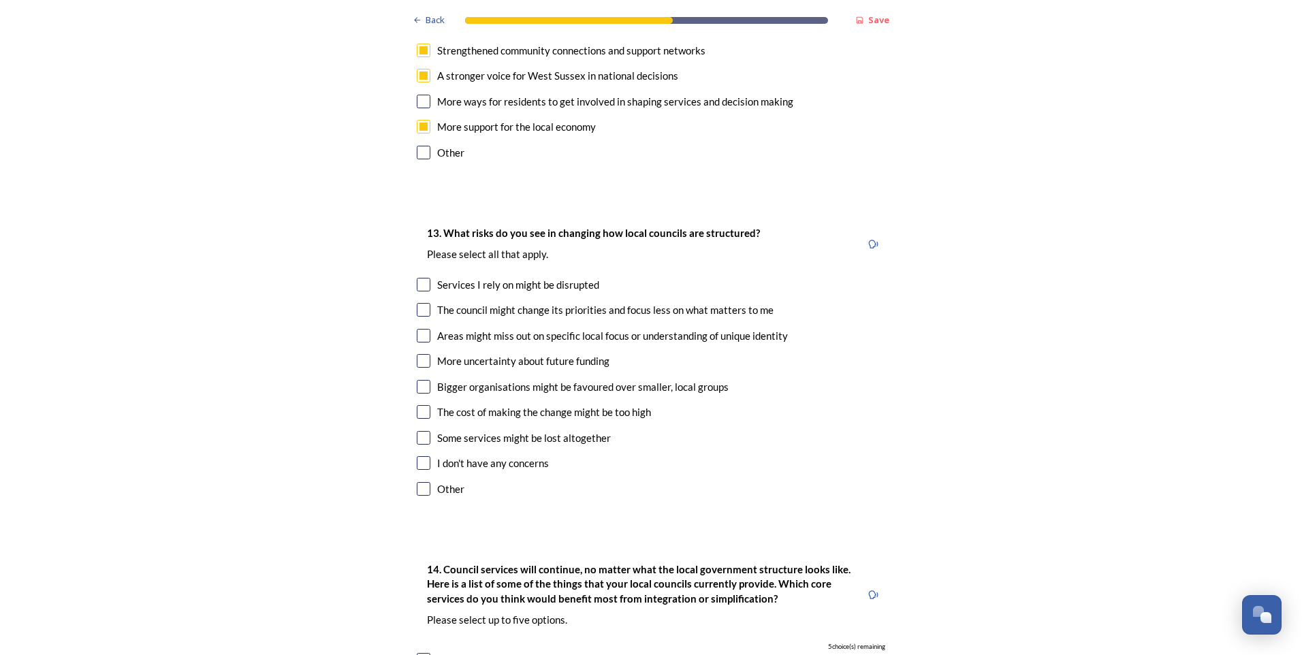
click at [424, 405] on input "checkbox" at bounding box center [424, 412] width 14 height 14
checkbox input "true"
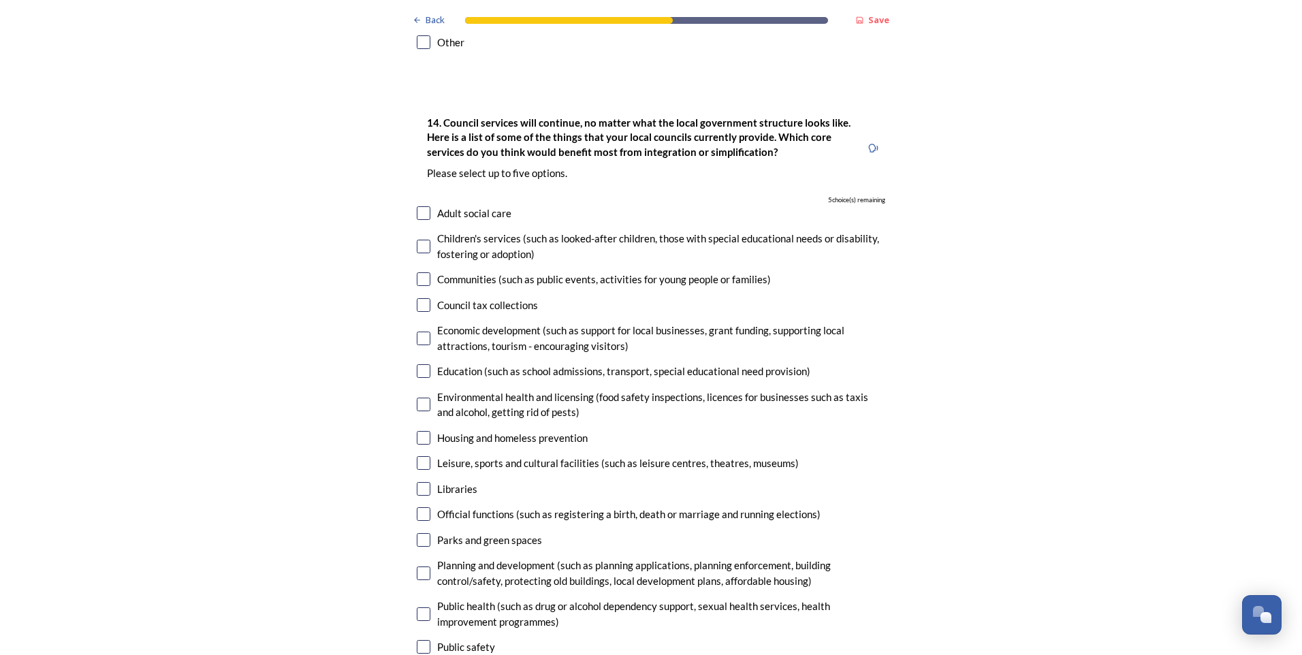
scroll to position [3019, 0]
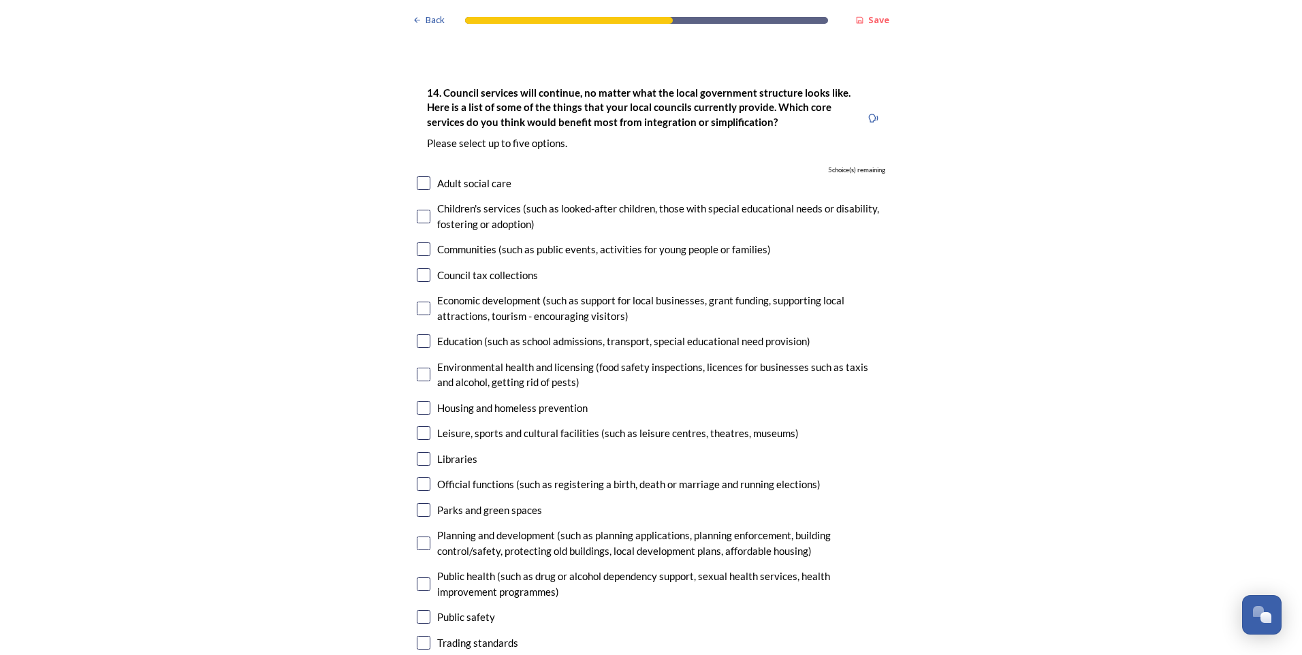
click at [420, 176] on input "checkbox" at bounding box center [424, 183] width 14 height 14
checkbox input "true"
click at [421, 210] on input "checkbox" at bounding box center [424, 217] width 14 height 14
checkbox input "true"
click at [417, 242] on input "checkbox" at bounding box center [424, 249] width 14 height 14
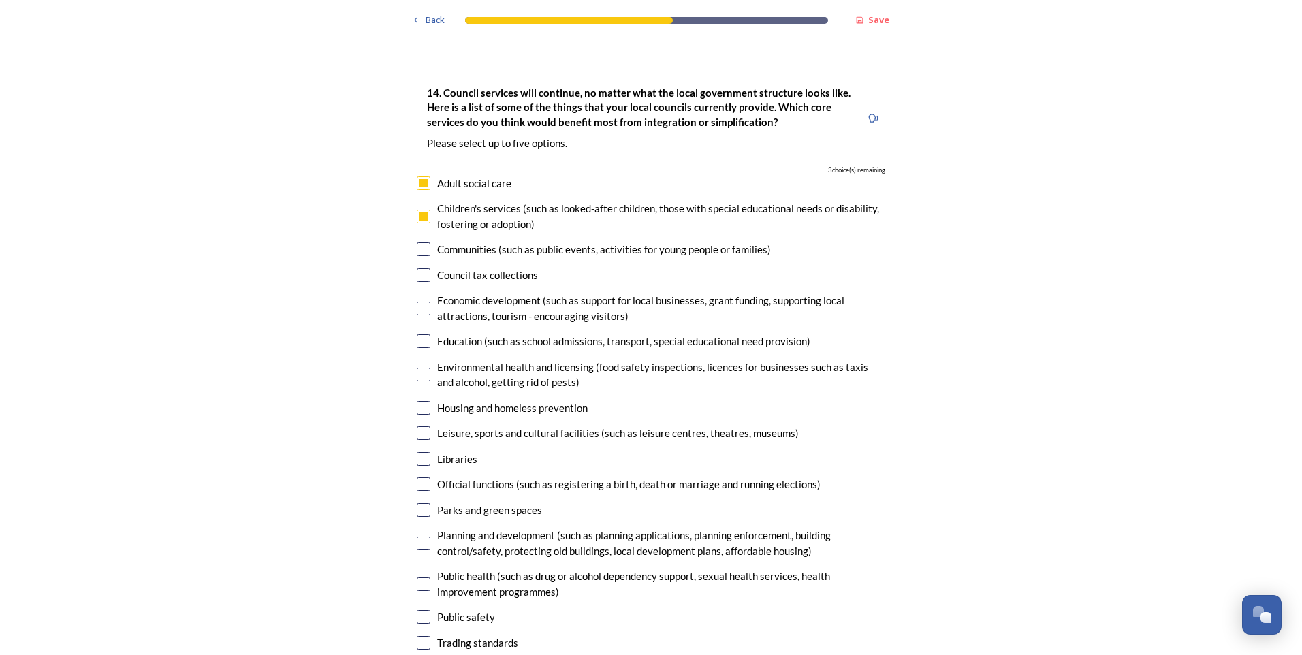
checkbox input "true"
click at [417, 302] on input "checkbox" at bounding box center [424, 309] width 14 height 14
checkbox input "true"
click at [420, 409] on input "checkbox" at bounding box center [424, 433] width 14 height 14
checkbox input "true"
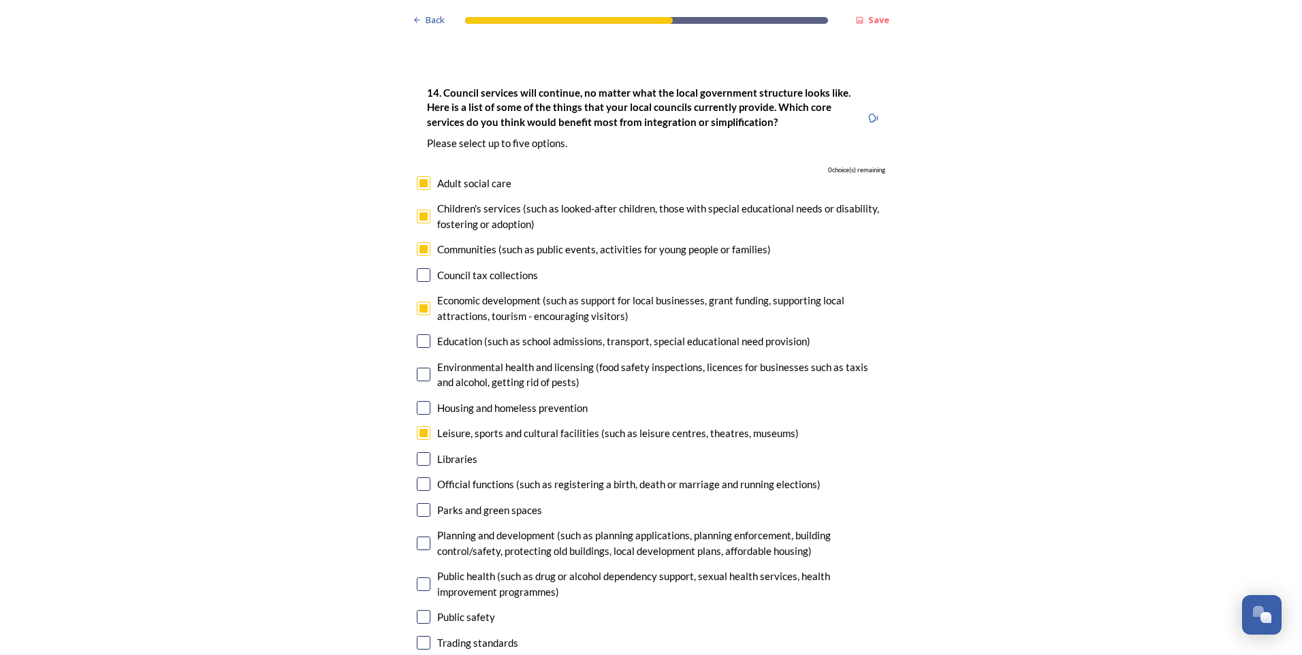
scroll to position [3178, 0]
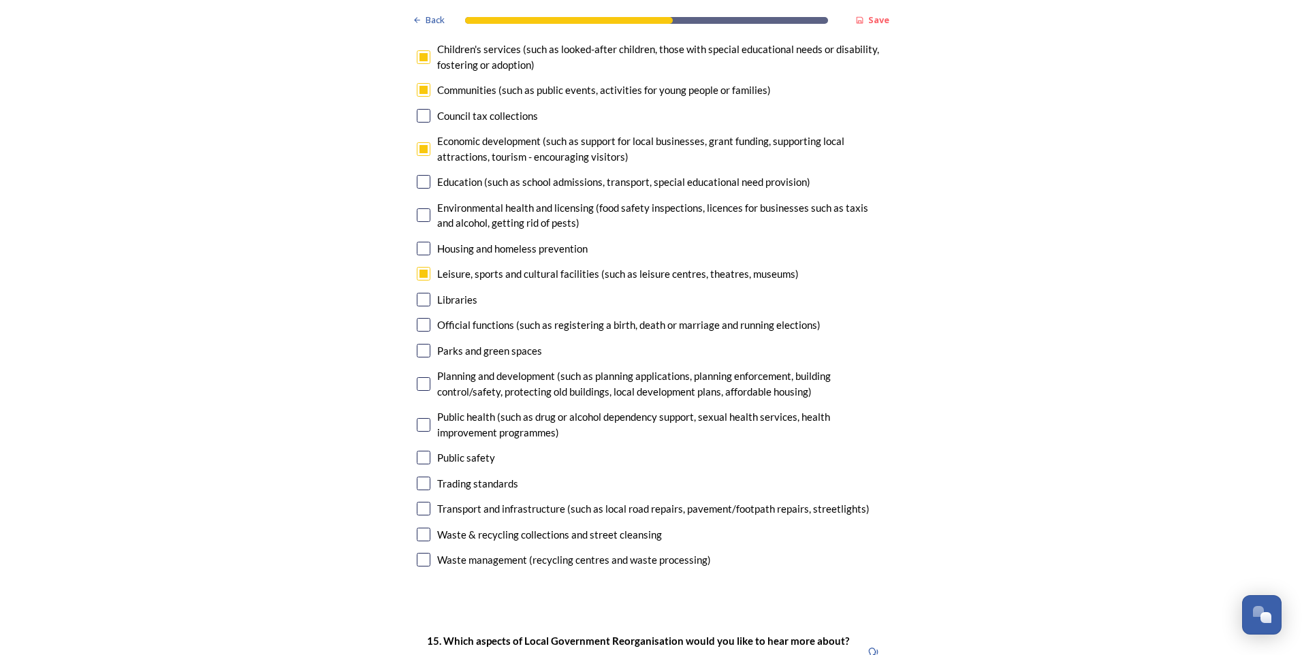
click at [417, 344] on input "checkbox" at bounding box center [424, 351] width 14 height 14
checkbox input "false"
click at [417, 409] on input "checkbox" at bounding box center [424, 509] width 14 height 14
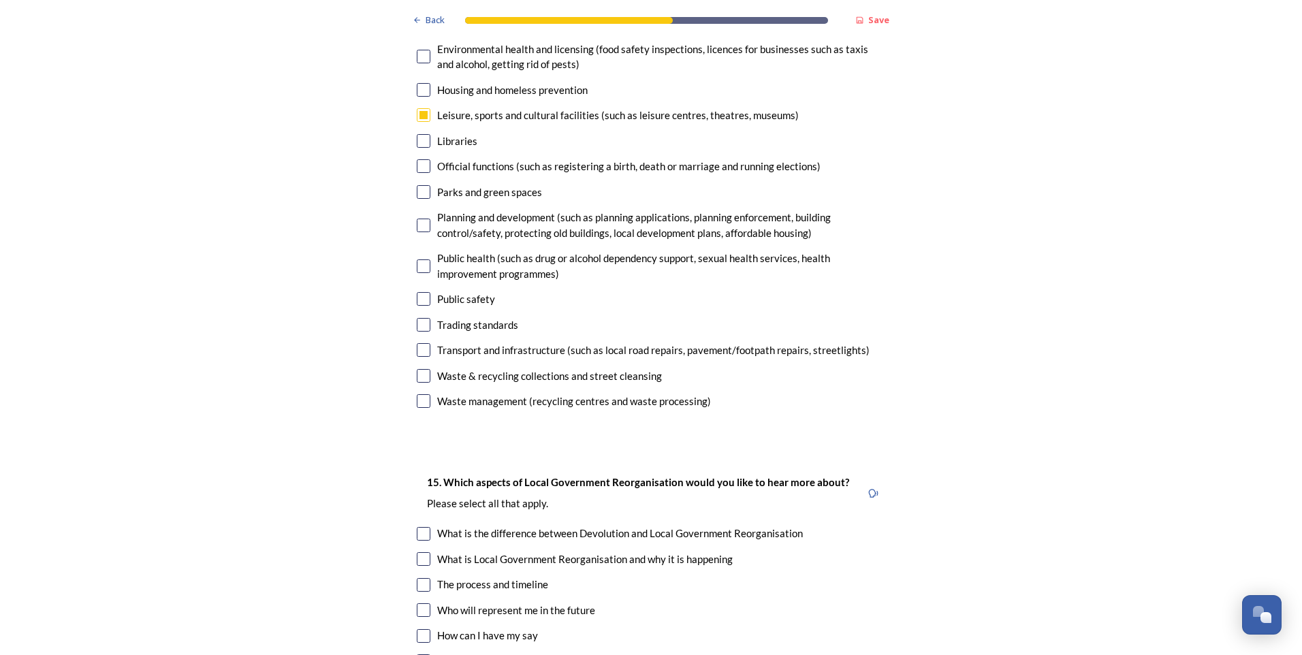
click at [422, 343] on input "checkbox" at bounding box center [424, 350] width 14 height 14
click at [417, 343] on input "checkbox" at bounding box center [424, 350] width 14 height 14
checkbox input "false"
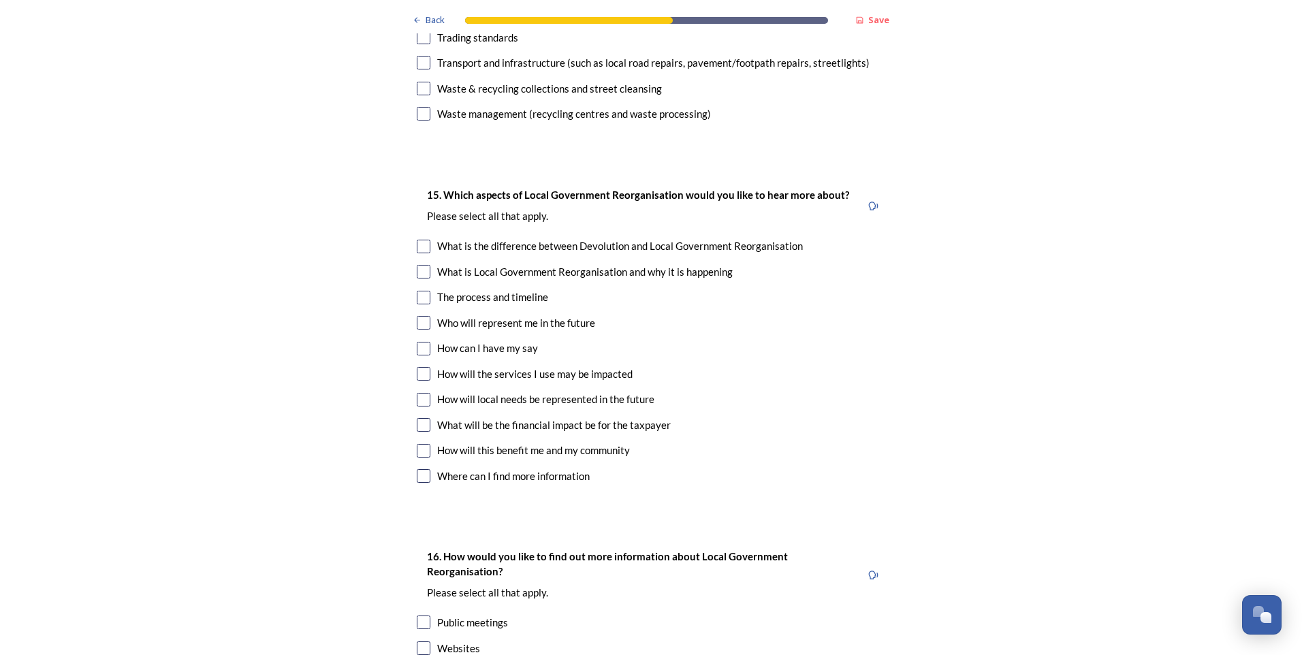
scroll to position [3655, 0]
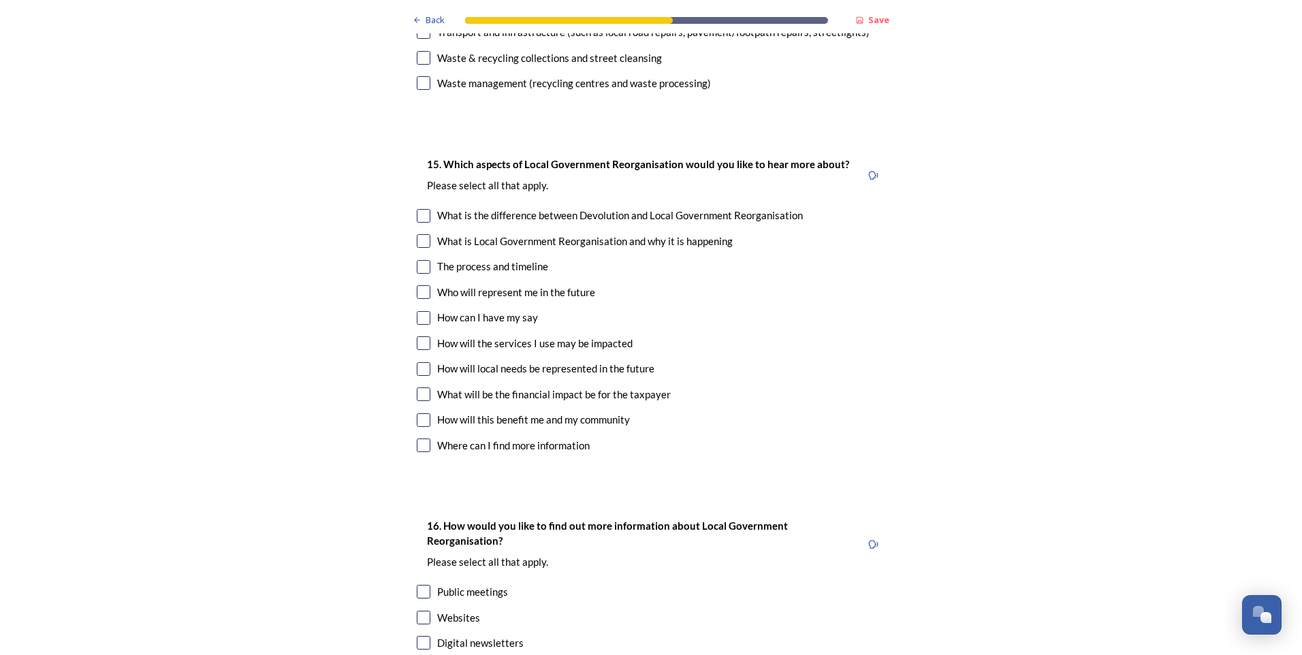
click at [418, 209] on input "checkbox" at bounding box center [424, 216] width 14 height 14
checkbox input "true"
click at [417, 260] on input "checkbox" at bounding box center [424, 267] width 14 height 14
checkbox input "true"
click at [417, 388] on input "checkbox" at bounding box center [424, 395] width 14 height 14
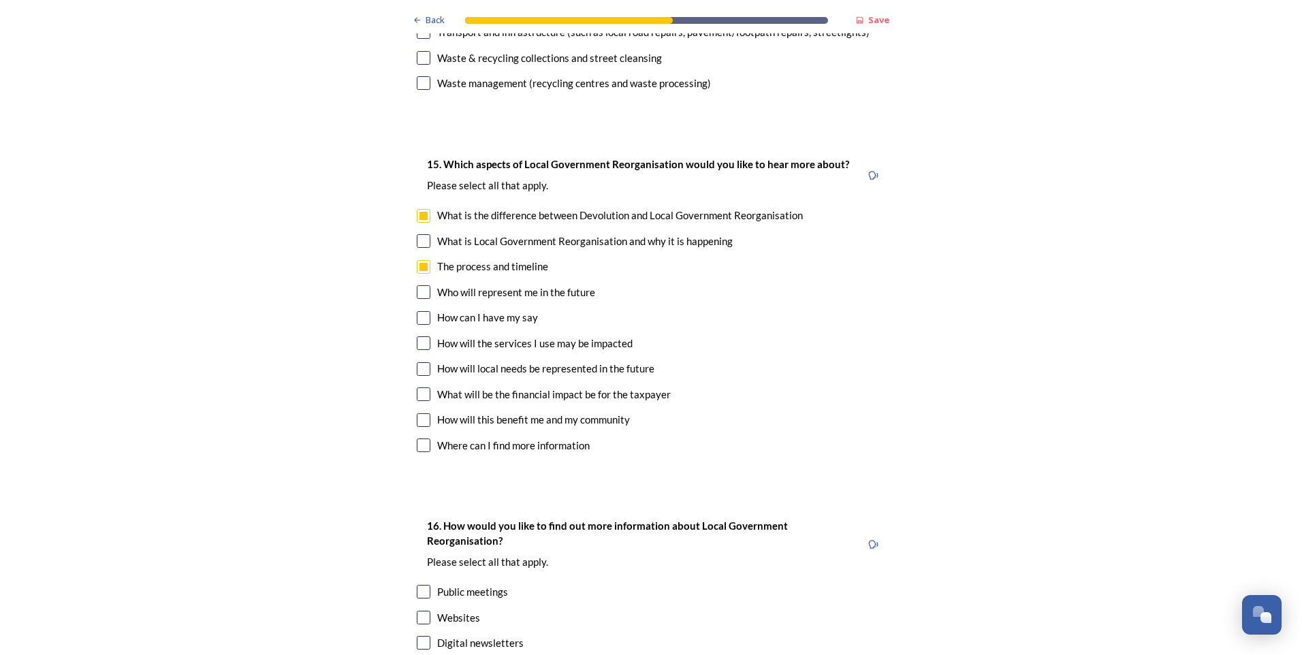
click at [417, 388] on input "checkbox" at bounding box center [424, 395] width 14 height 14
checkbox input "false"
click at [417, 409] on input "checkbox" at bounding box center [424, 420] width 14 height 14
checkbox input "true"
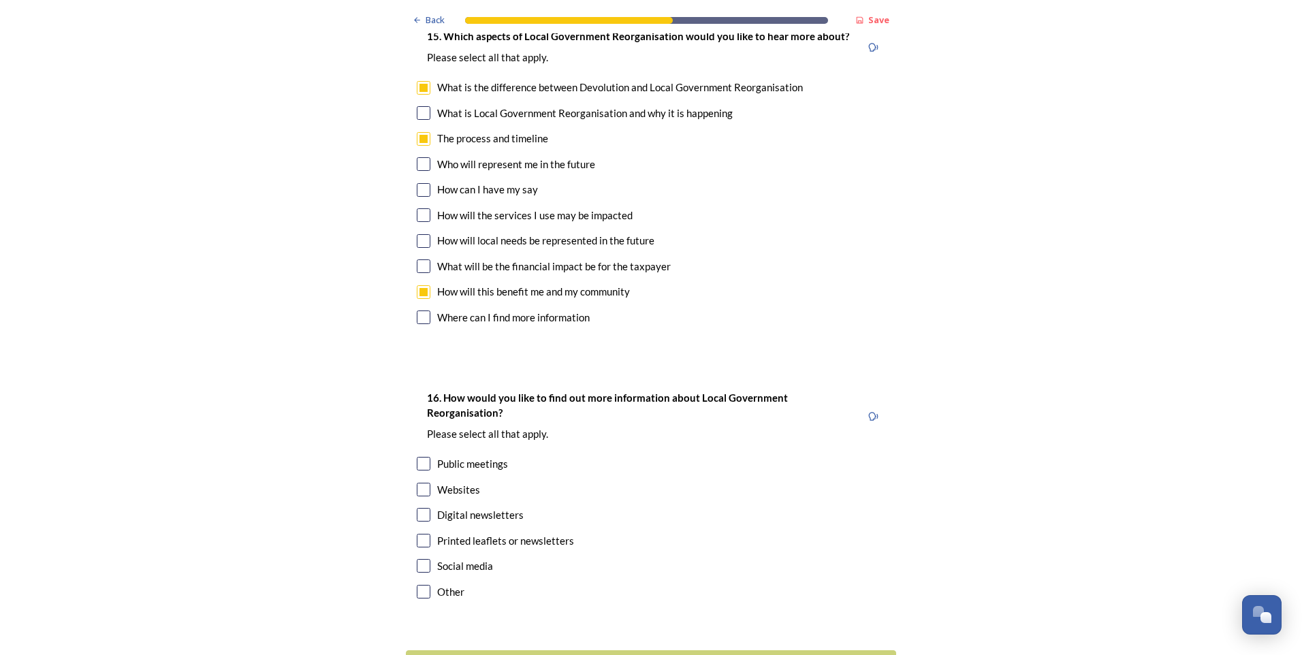
scroll to position [3814, 0]
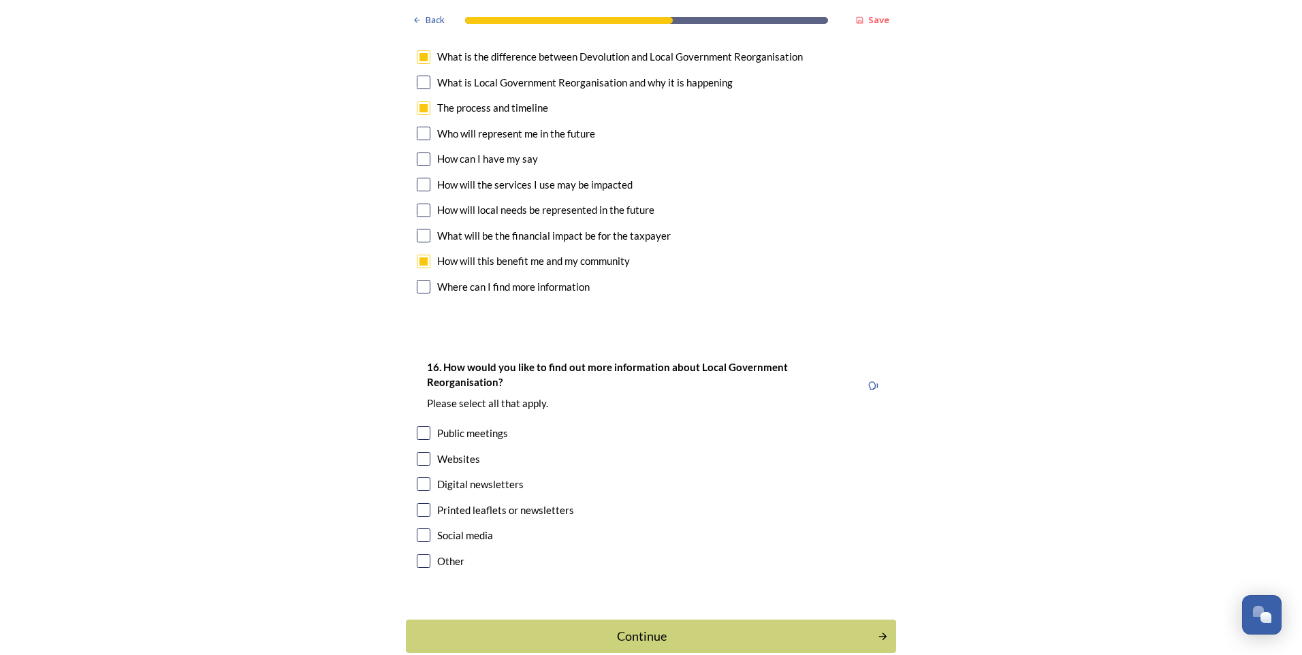
click at [419, 229] on input "checkbox" at bounding box center [424, 236] width 14 height 14
checkbox input "true"
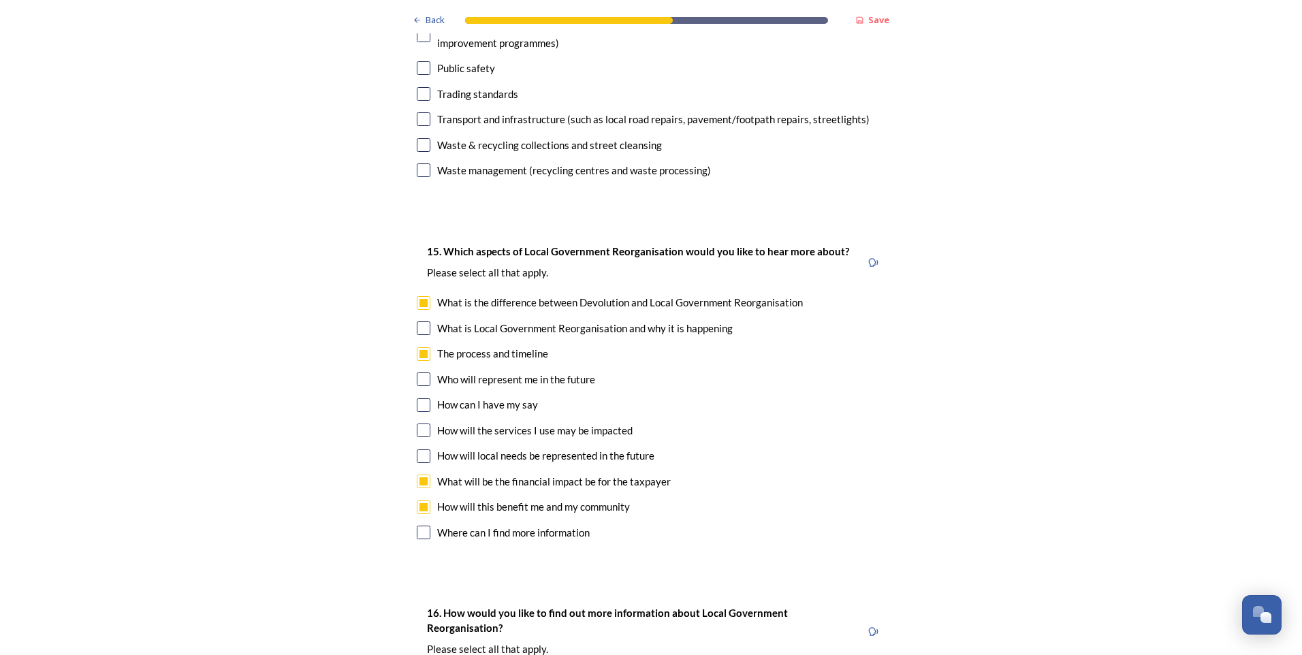
scroll to position [3178, 0]
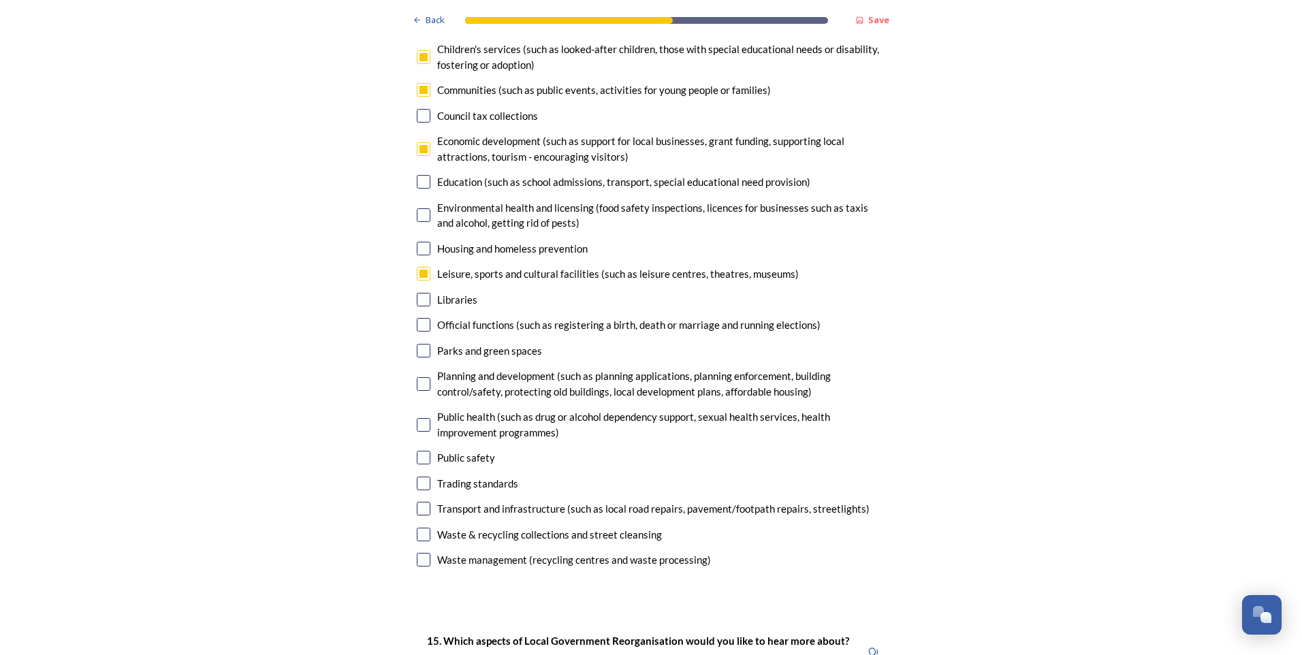
click at [417, 344] on input "checkbox" at bounding box center [424, 351] width 14 height 14
click at [421, 344] on input "checkbox" at bounding box center [424, 351] width 14 height 14
click at [417, 344] on input "checkbox" at bounding box center [424, 351] width 14 height 14
click at [416, 299] on div "14. Council services will continue, no matter what the local government structu…" at bounding box center [651, 248] width 490 height 674
click at [417, 343] on div "Parks and green spaces" at bounding box center [651, 351] width 469 height 16
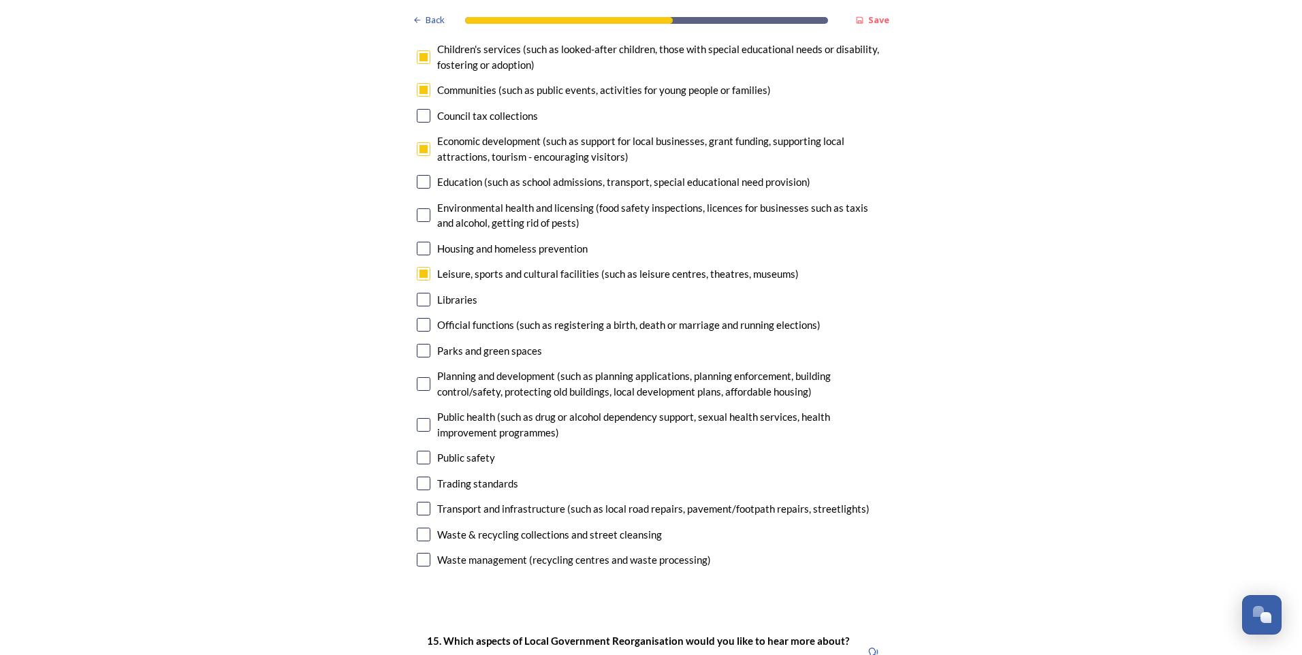
click at [417, 344] on input "checkbox" at bounding box center [424, 351] width 14 height 14
checkbox input "false"
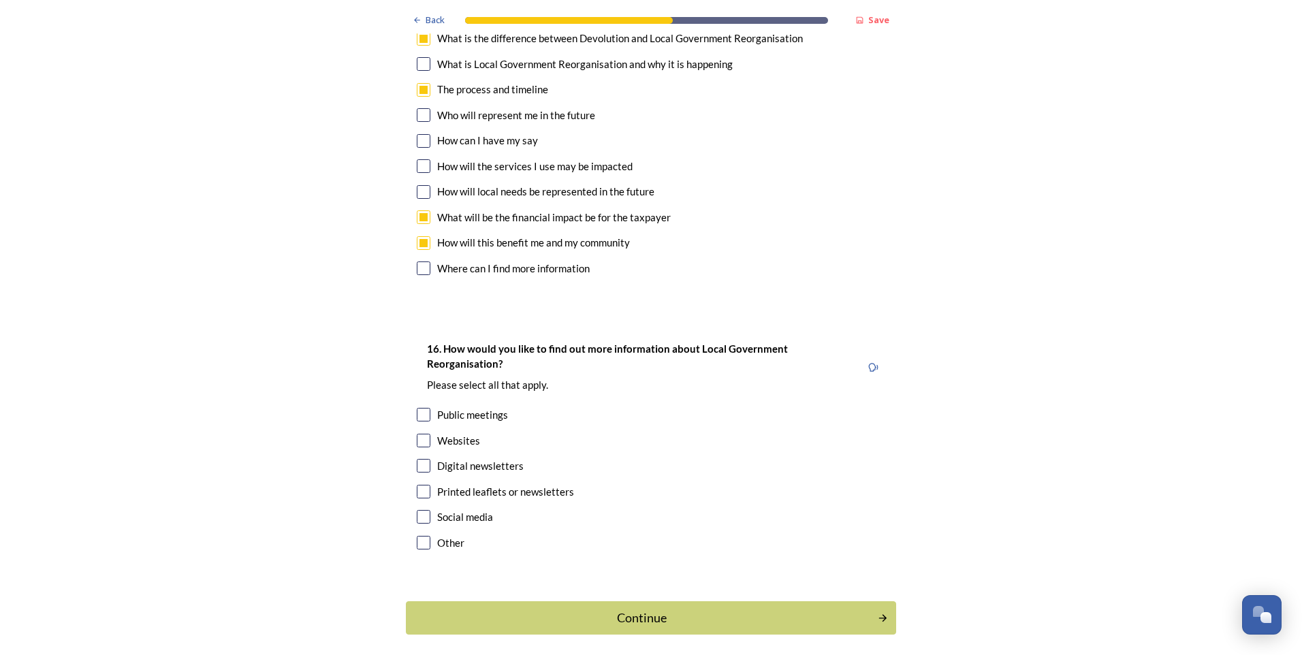
scroll to position [3851, 0]
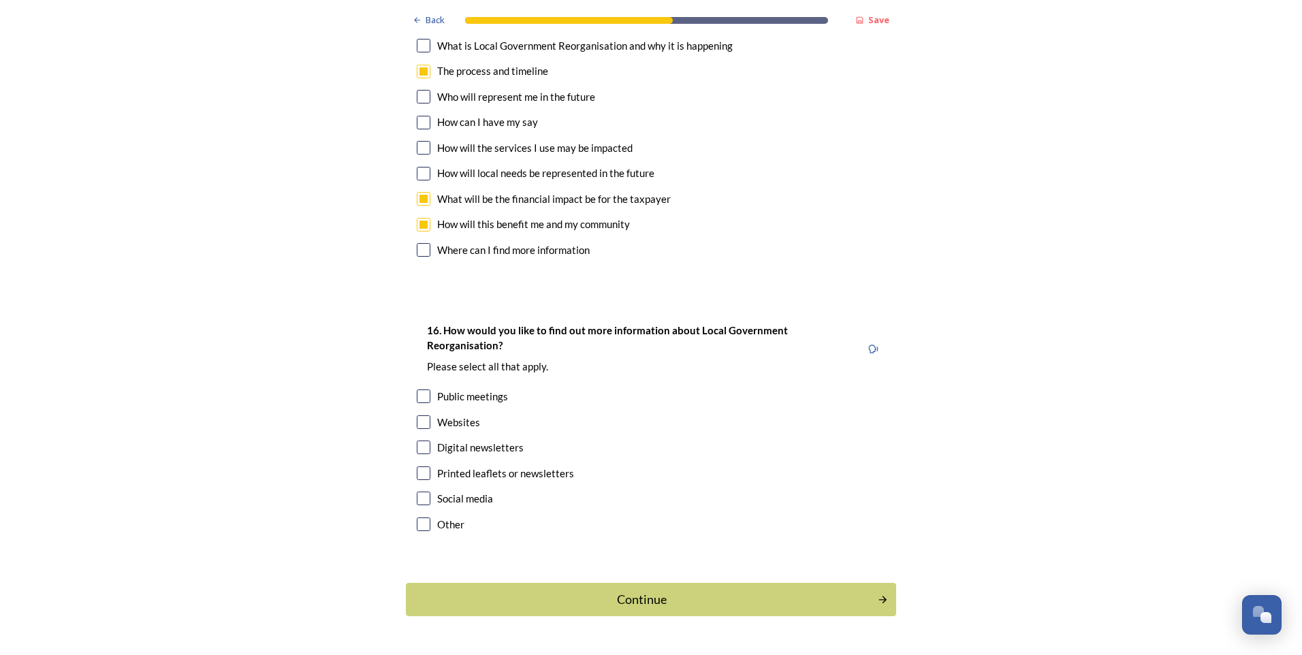
click at [463, 409] on div "Websites" at bounding box center [458, 423] width 43 height 16
checkbox input "true"
click at [610, 409] on div "Continue" at bounding box center [641, 599] width 461 height 18
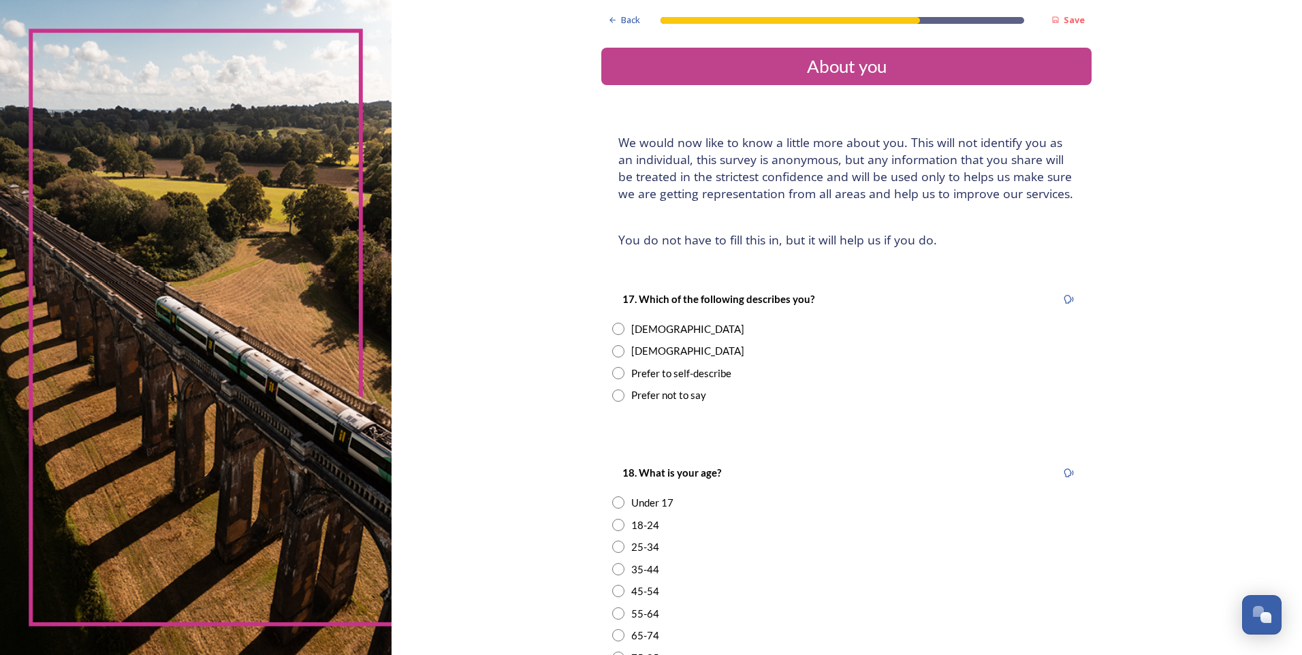
click at [642, 330] on div "[DEMOGRAPHIC_DATA]" at bounding box center [687, 329] width 113 height 16
radio input "true"
click at [643, 409] on div "35-44" at bounding box center [645, 570] width 28 height 16
radio input "true"
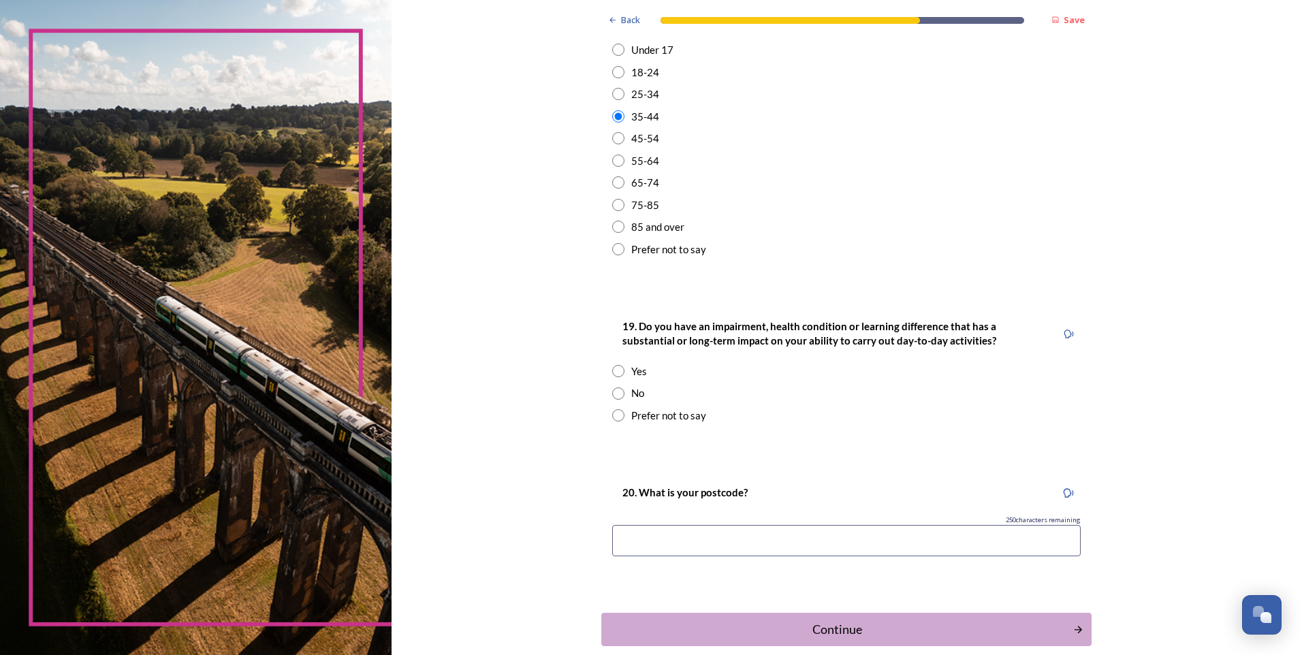
scroll to position [477, 0]
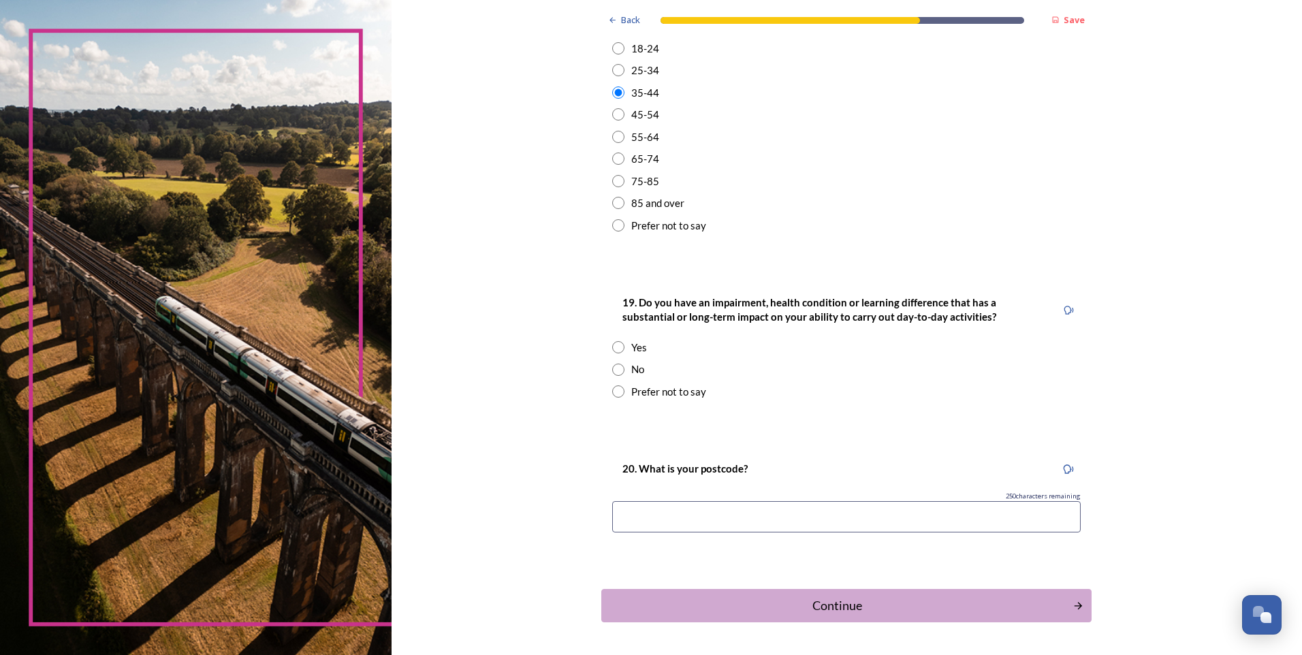
click at [616, 370] on input "radio" at bounding box center [618, 370] width 12 height 12
radio input "true"
click at [866, 409] on input at bounding box center [846, 516] width 469 height 31
type input "po19 3px"
click at [866, 409] on div "Continue" at bounding box center [837, 606] width 461 height 18
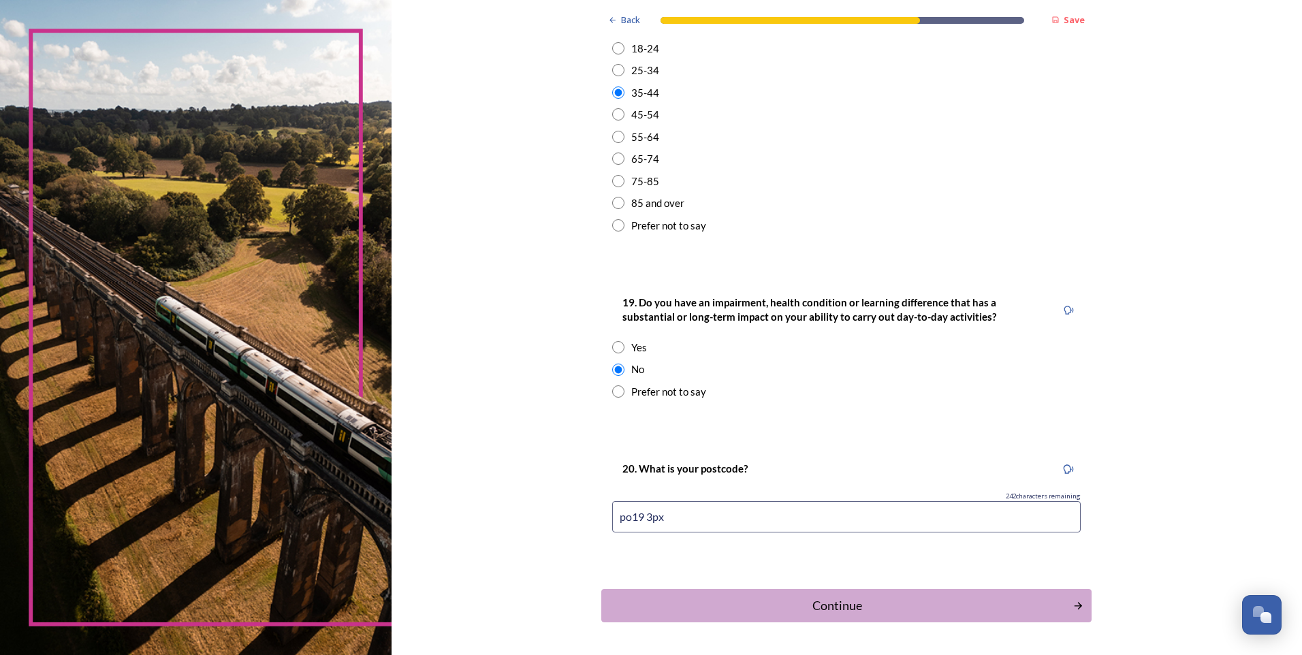
scroll to position [0, 0]
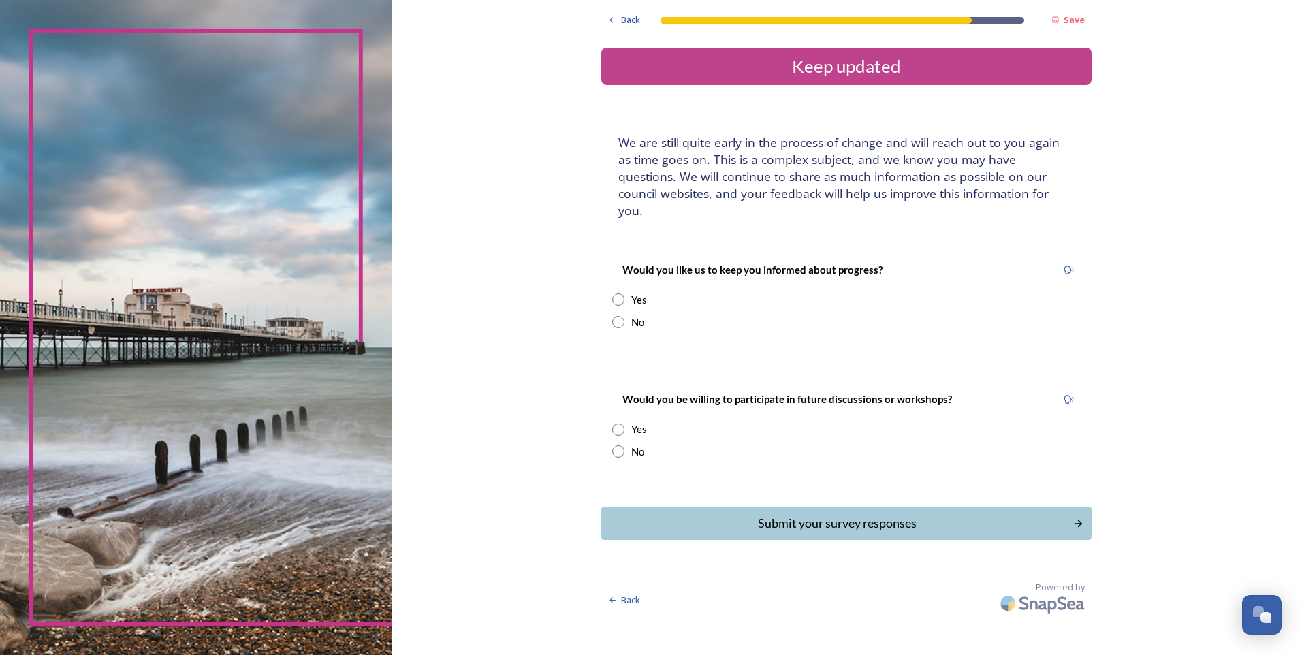
click at [616, 316] on input "radio" at bounding box center [618, 322] width 12 height 12
radio input "true"
click at [616, 409] on input "radio" at bounding box center [618, 451] width 12 height 12
radio input "true"
click at [835, 409] on div "Submit your survey responses" at bounding box center [837, 523] width 461 height 18
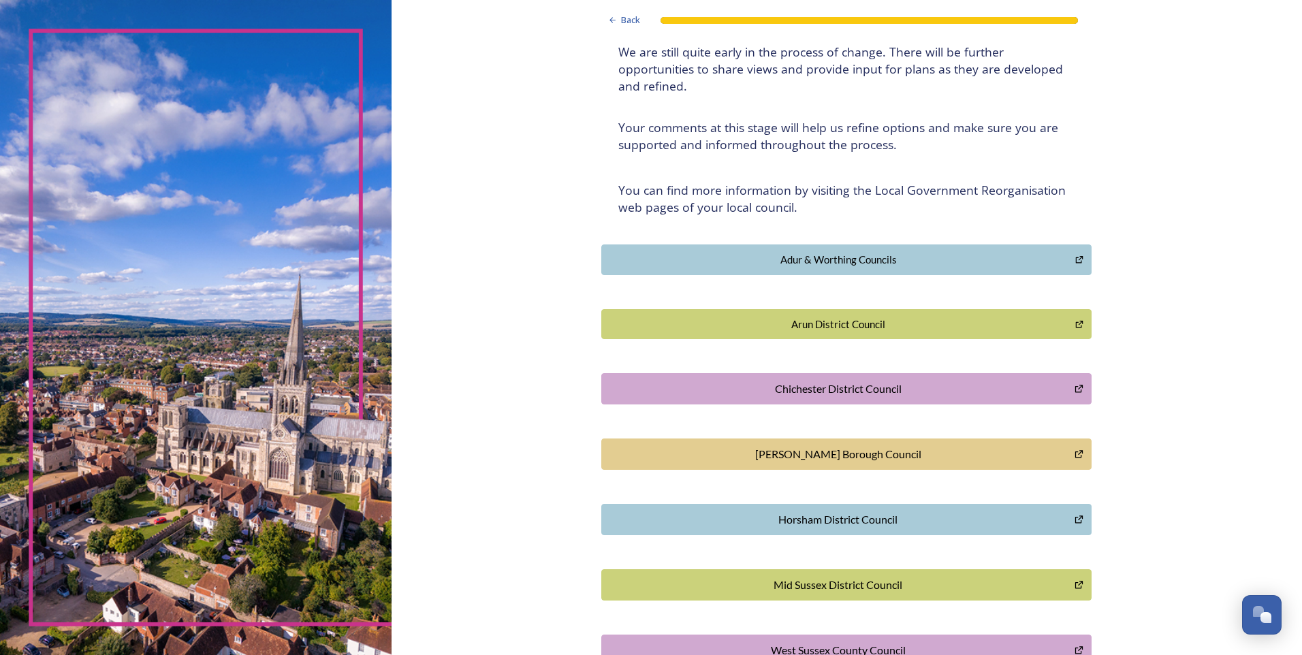
scroll to position [159, 0]
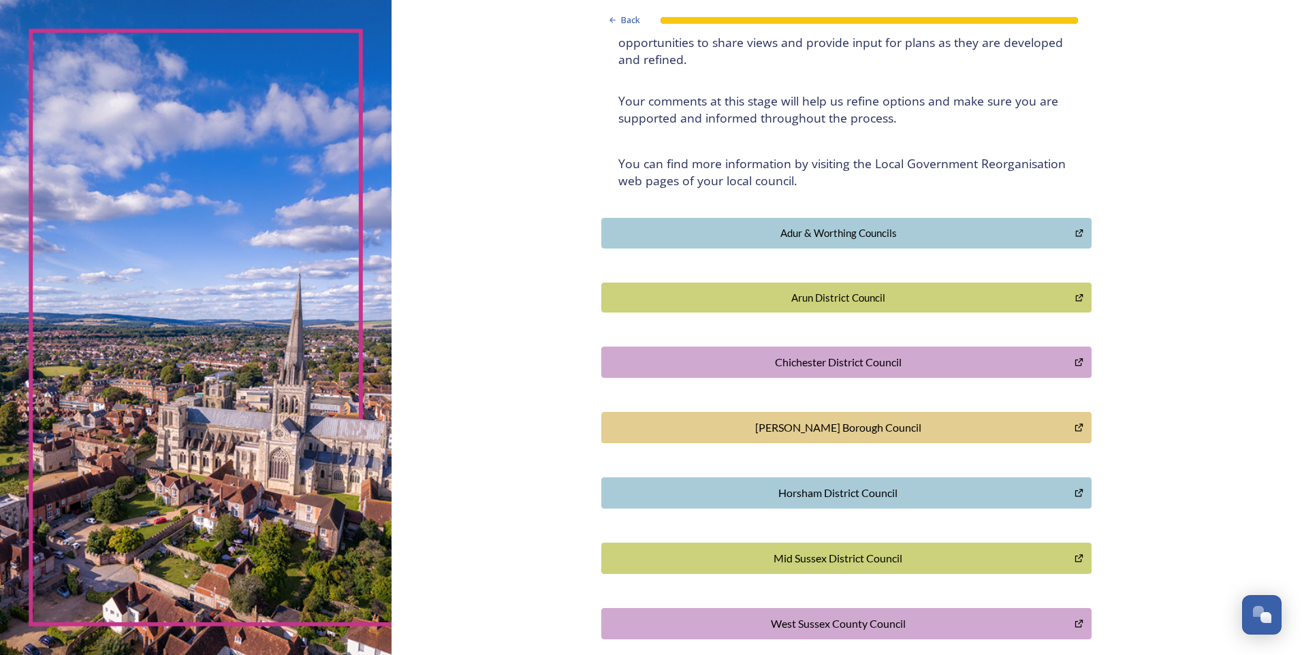
click at [866, 358] on div "Chichester District Council" at bounding box center [838, 362] width 458 height 16
